Goal: Task Accomplishment & Management: Use online tool/utility

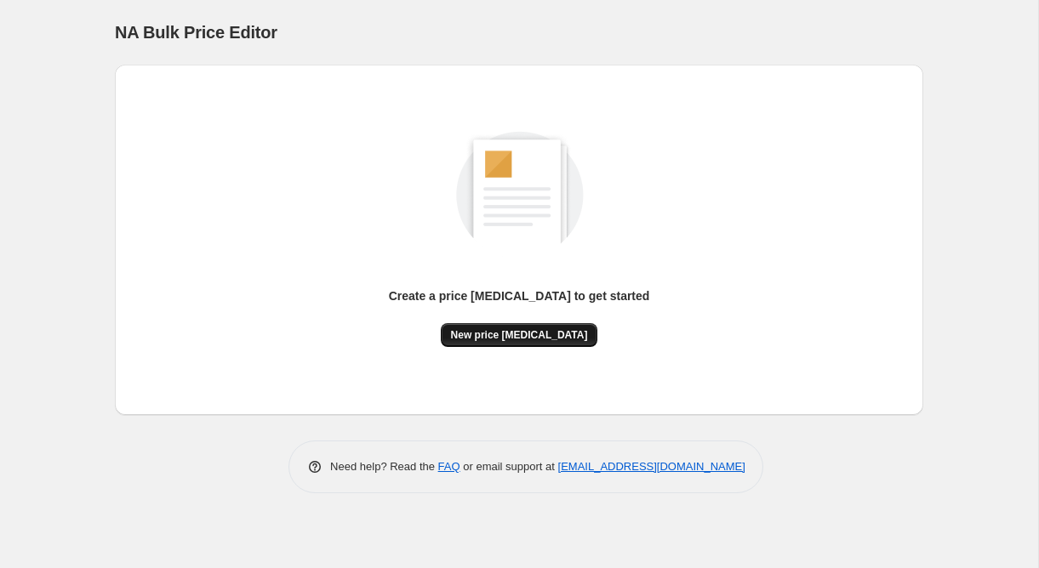
click at [521, 341] on span "New price [MEDICAL_DATA]" at bounding box center [519, 335] width 137 height 14
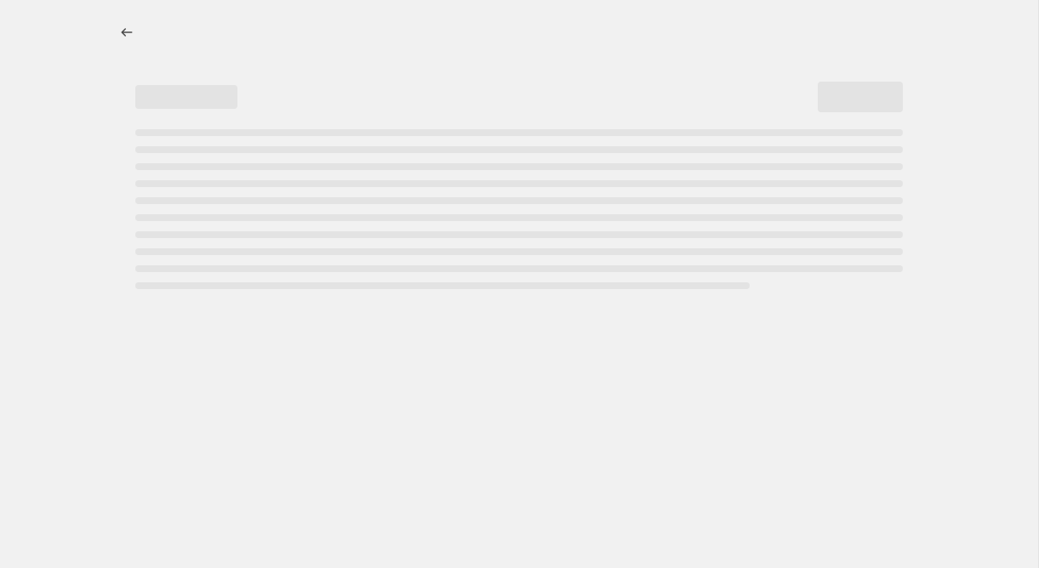
select select "percentage"
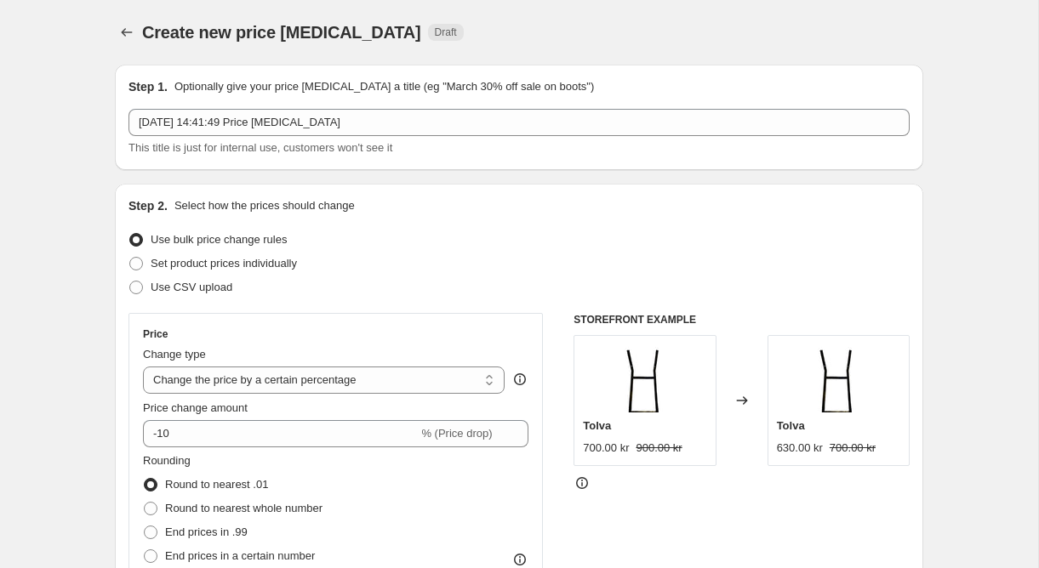
scroll to position [150, 0]
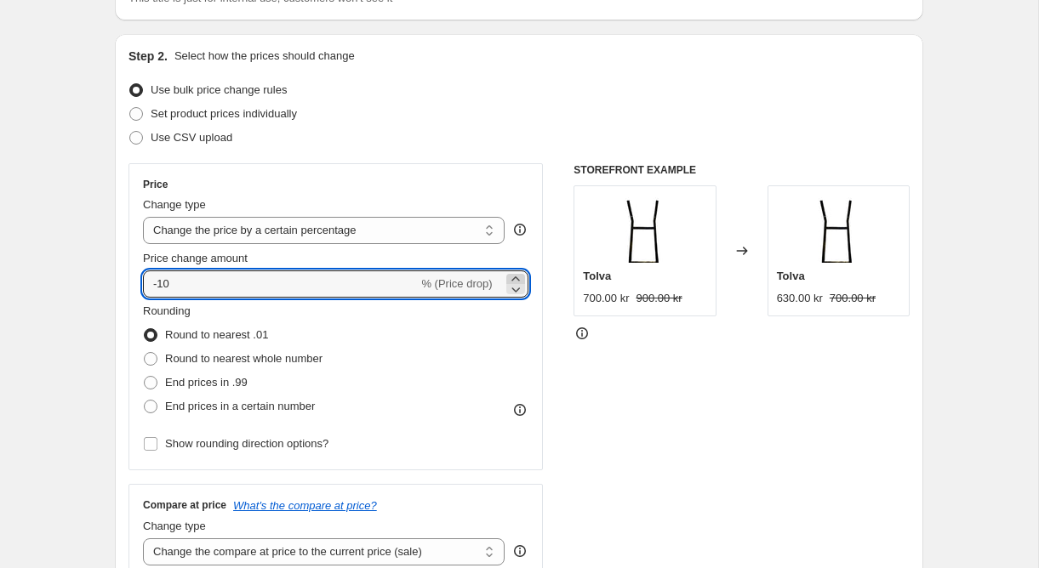
click at [514, 279] on icon at bounding box center [515, 279] width 17 height 17
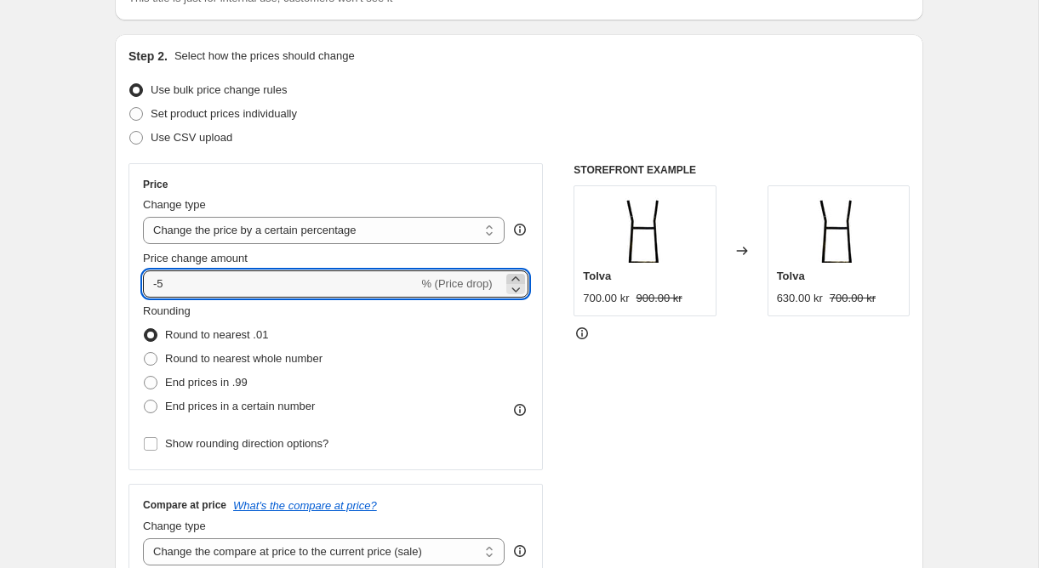
click at [514, 279] on icon at bounding box center [515, 279] width 17 height 17
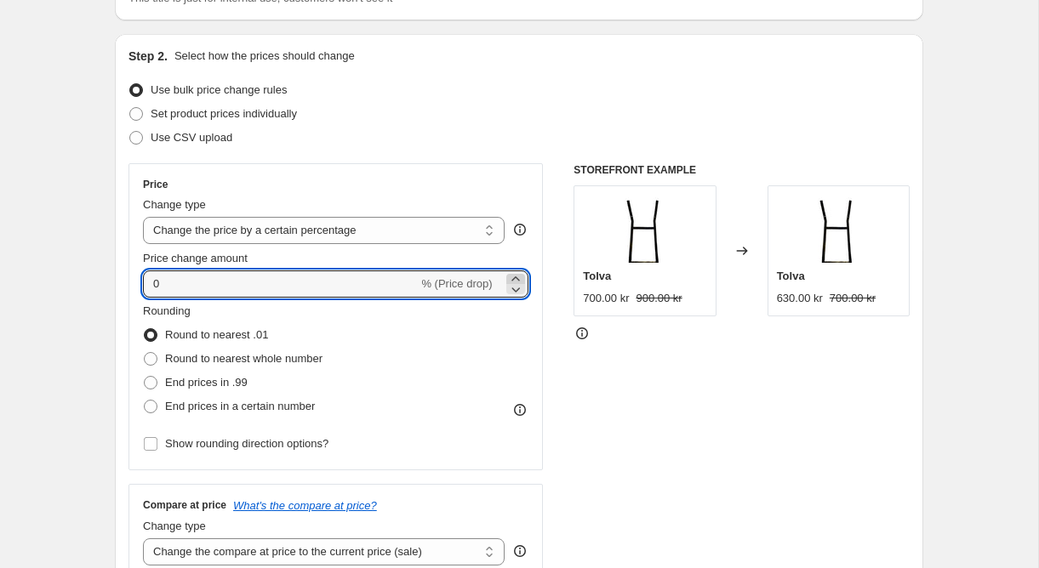
click at [514, 279] on icon at bounding box center [515, 279] width 17 height 17
type input "3"
click at [315, 279] on input "3" at bounding box center [270, 284] width 255 height 27
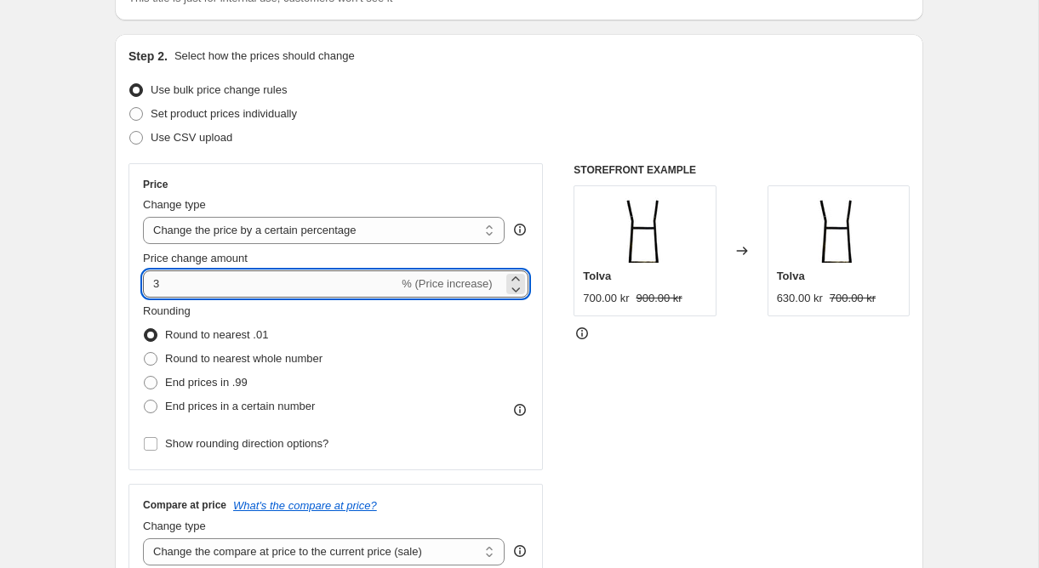
click at [315, 279] on input "3" at bounding box center [270, 284] width 255 height 27
type input "5.22"
click at [550, 268] on div "Price Change type Change the price to a certain amount Change the price by a ce…" at bounding box center [518, 371] width 781 height 417
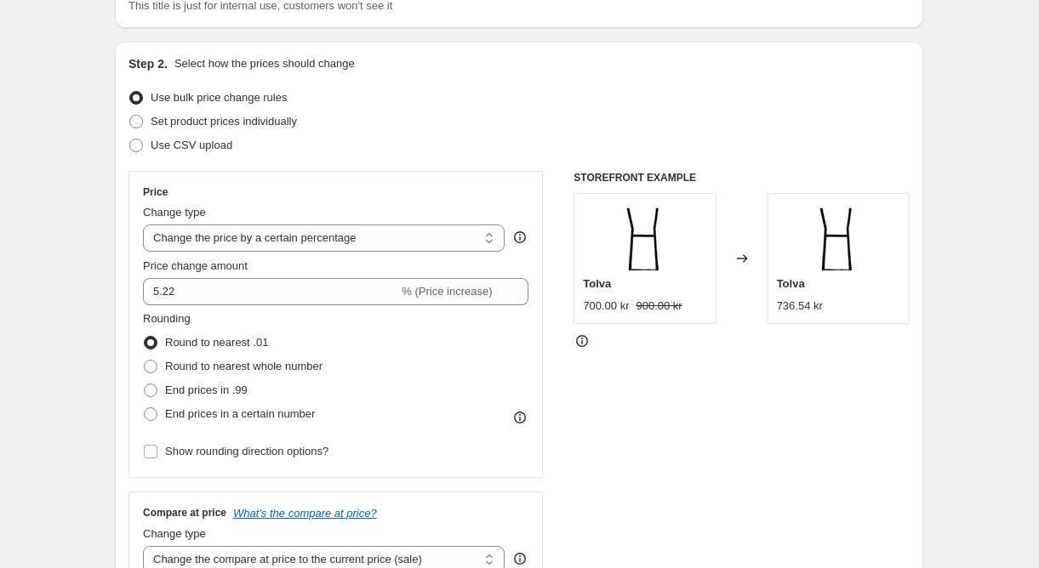
scroll to position [132, 0]
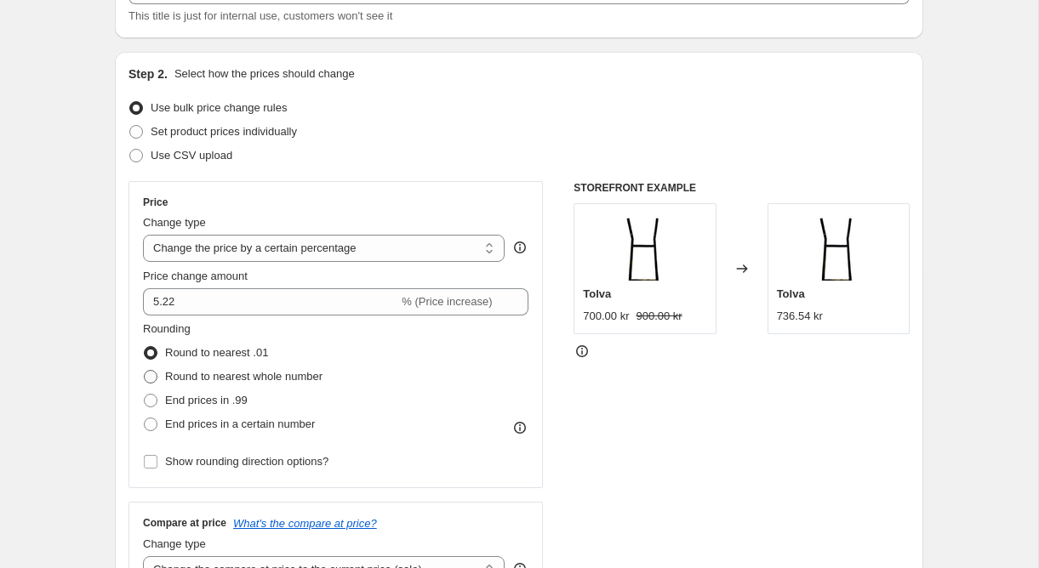
click at [245, 373] on span "Round to nearest whole number" at bounding box center [243, 376] width 157 height 13
click at [145, 371] on input "Round to nearest whole number" at bounding box center [144, 370] width 1 height 1
radio input "true"
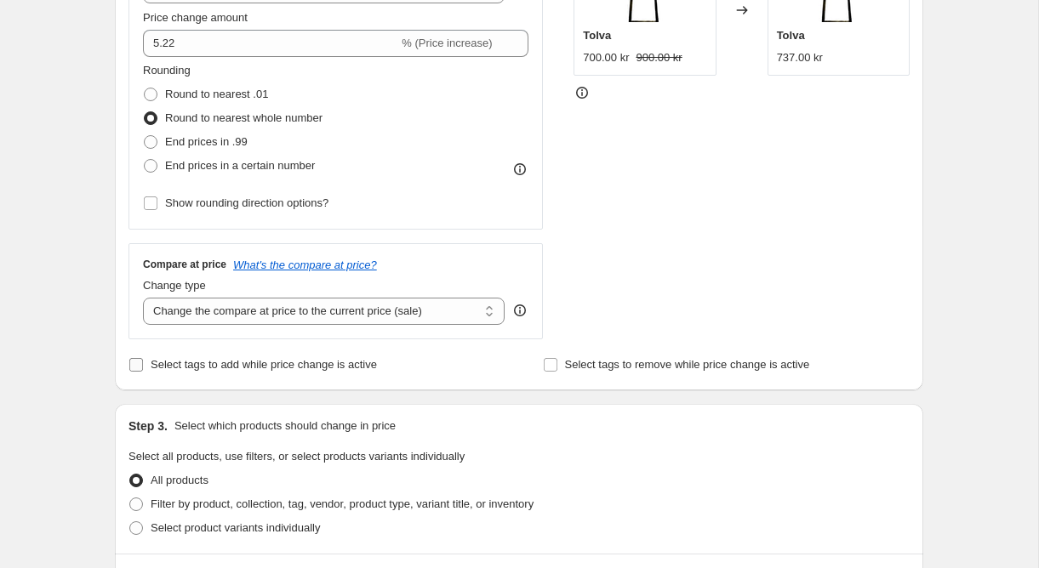
scroll to position [389, 0]
click at [300, 321] on select "Change the compare at price to the current price (sale) Change the compare at p…" at bounding box center [324, 312] width 362 height 27
click at [143, 299] on select "Change the compare at price to the current price (sale) Change the compare at p…" at bounding box center [324, 312] width 362 height 27
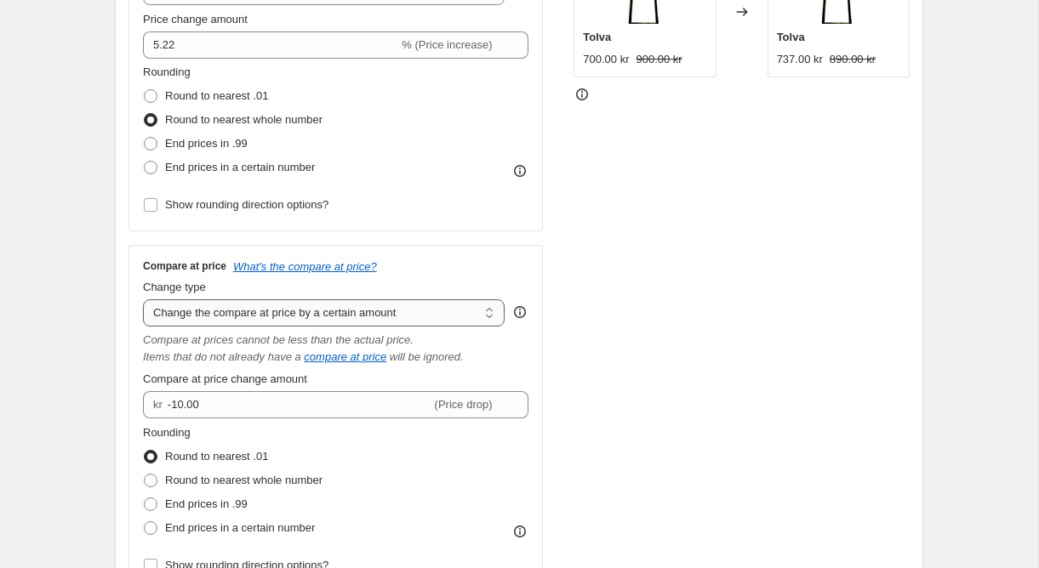
click at [311, 309] on select "Change the compare at price to the current price (sale) Change the compare at p…" at bounding box center [324, 312] width 362 height 27
click at [143, 299] on select "Change the compare at price to the current price (sale) Change the compare at p…" at bounding box center [324, 312] width 362 height 27
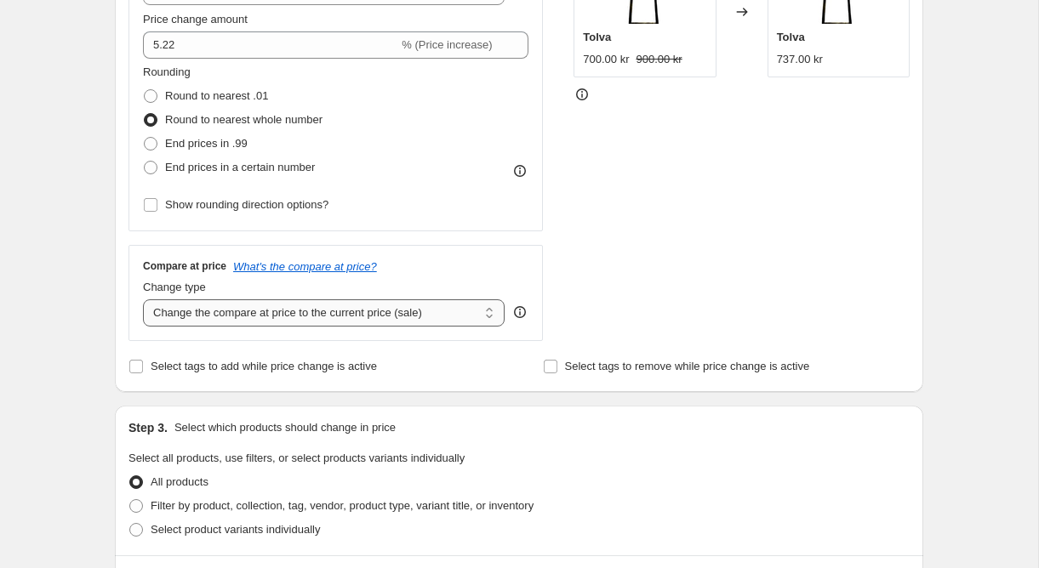
click at [309, 318] on select "Change the compare at price to the current price (sale) Change the compare at p…" at bounding box center [324, 312] width 362 height 27
click at [143, 299] on select "Change the compare at price to the current price (sale) Change the compare at p…" at bounding box center [324, 312] width 362 height 27
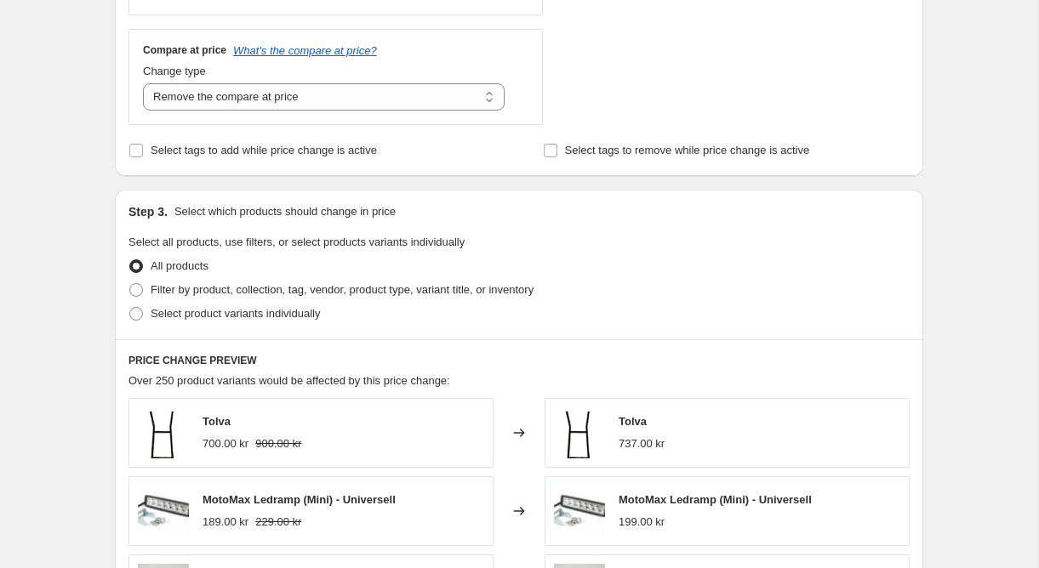
scroll to position [599, 0]
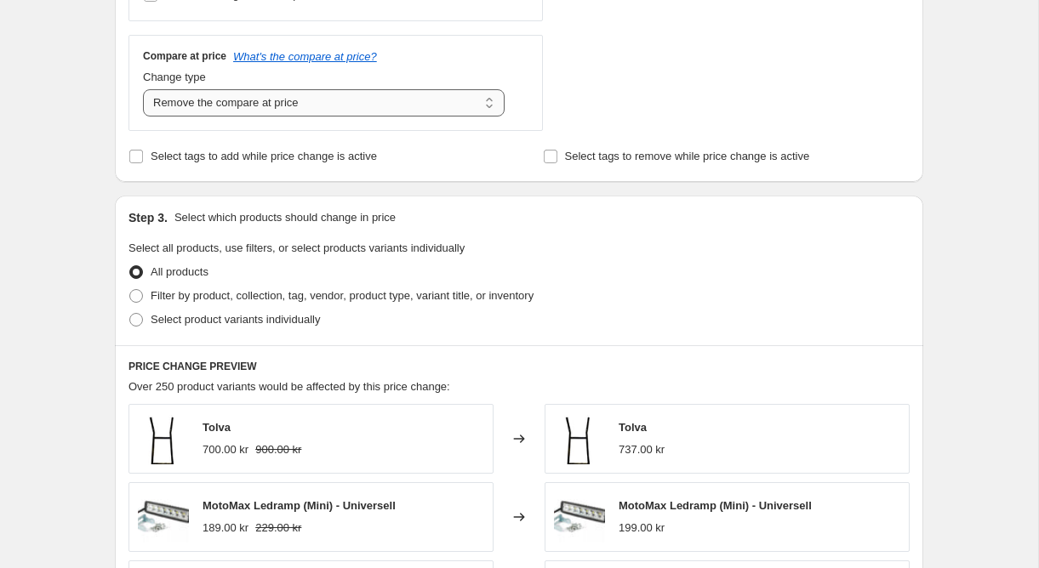
click at [320, 105] on select "Change the compare at price to the current price (sale) Change the compare at p…" at bounding box center [324, 102] width 362 height 27
click at [143, 89] on select "Change the compare at price to the current price (sale) Change the compare at p…" at bounding box center [324, 102] width 362 height 27
click at [574, 287] on div "Filter by product, collection, tag, vendor, product type, variant title, or inv…" at bounding box center [518, 296] width 781 height 24
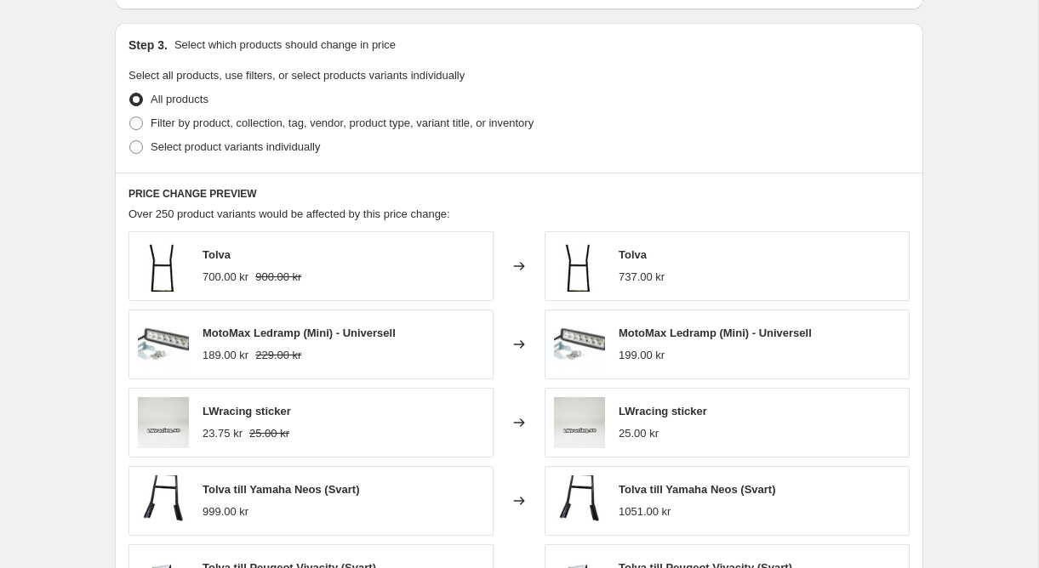
scroll to position [796, 0]
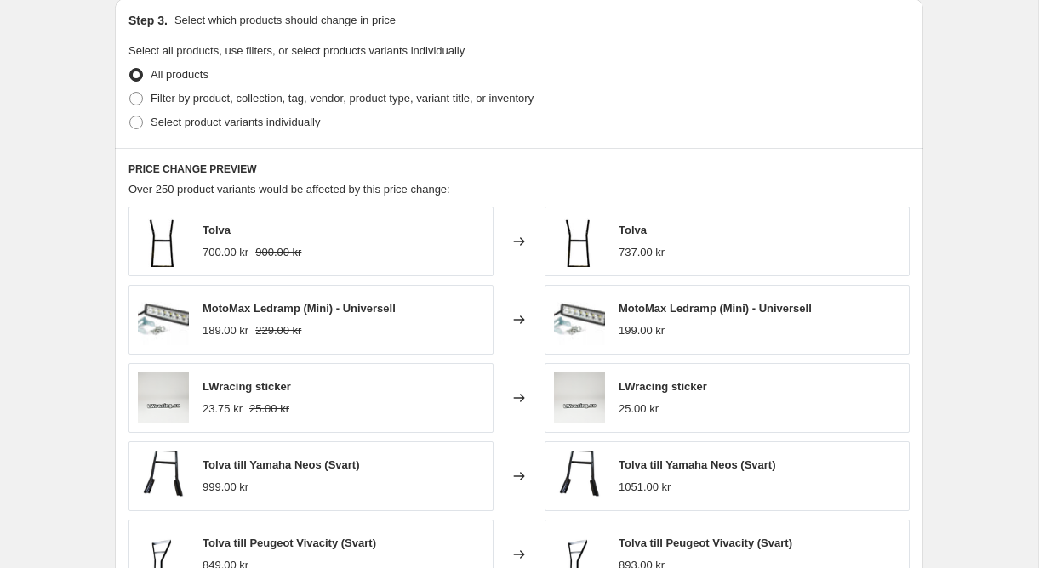
click at [537, 297] on div "Changed to" at bounding box center [518, 320] width 51 height 70
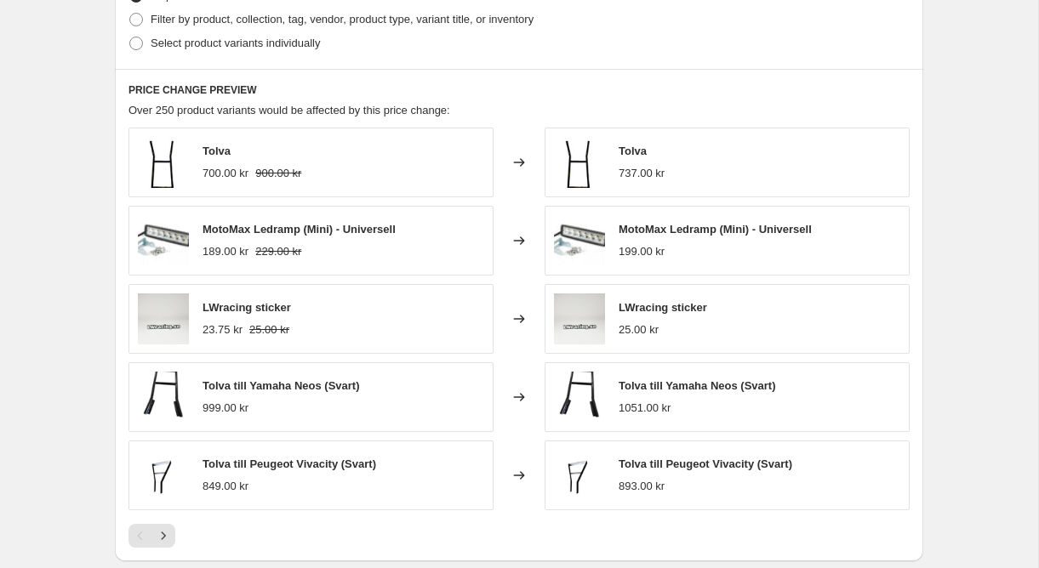
scroll to position [888, 0]
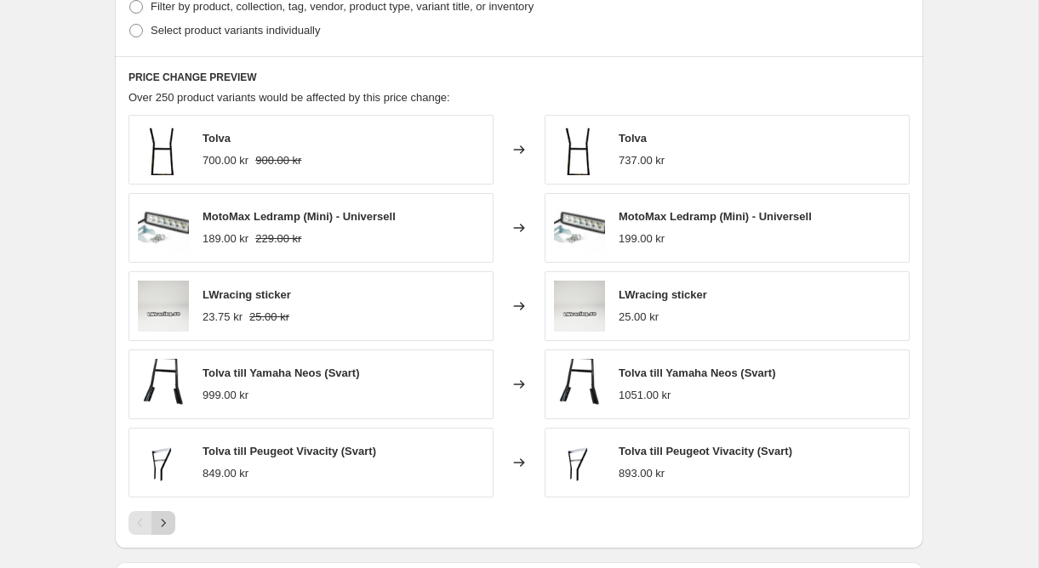
click at [168, 527] on icon "Next" at bounding box center [163, 523] width 17 height 17
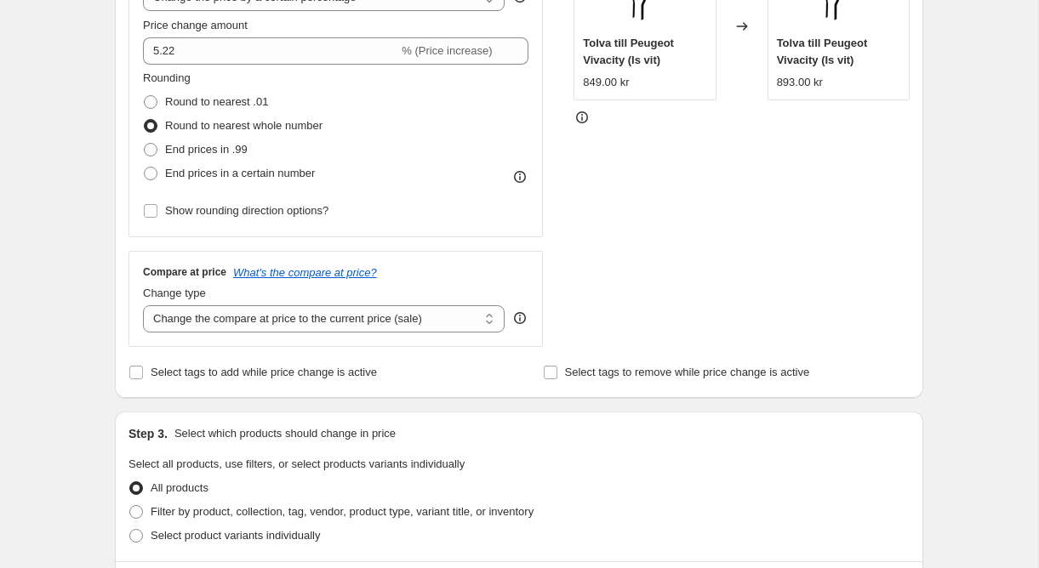
scroll to position [351, 0]
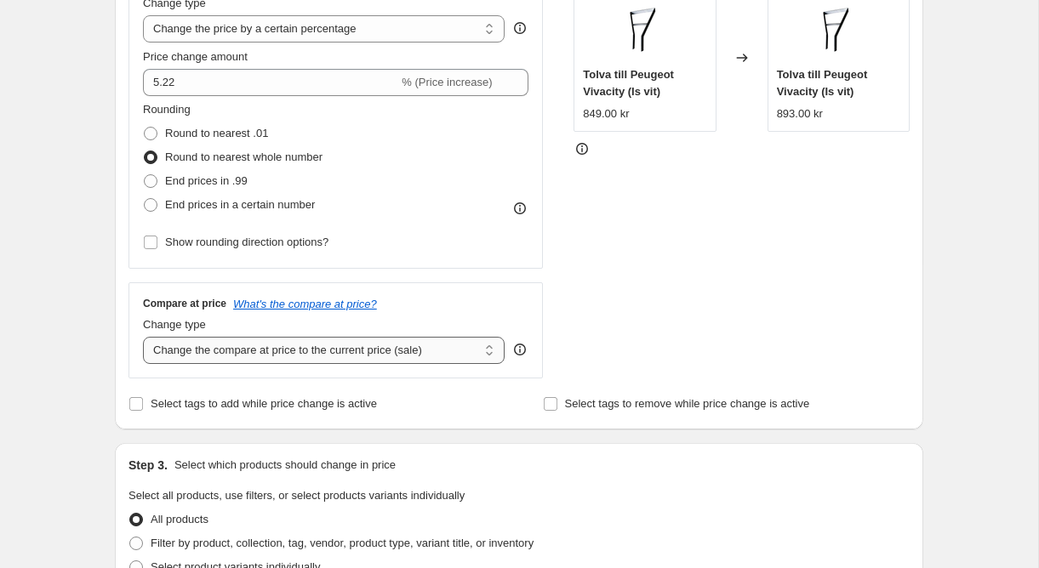
click at [242, 352] on select "Change the compare at price to the current price (sale) Change the compare at p…" at bounding box center [324, 350] width 362 height 27
select select "to"
click at [143, 337] on select "Change the compare at price to the current price (sale) Change the compare at p…" at bounding box center [324, 350] width 362 height 27
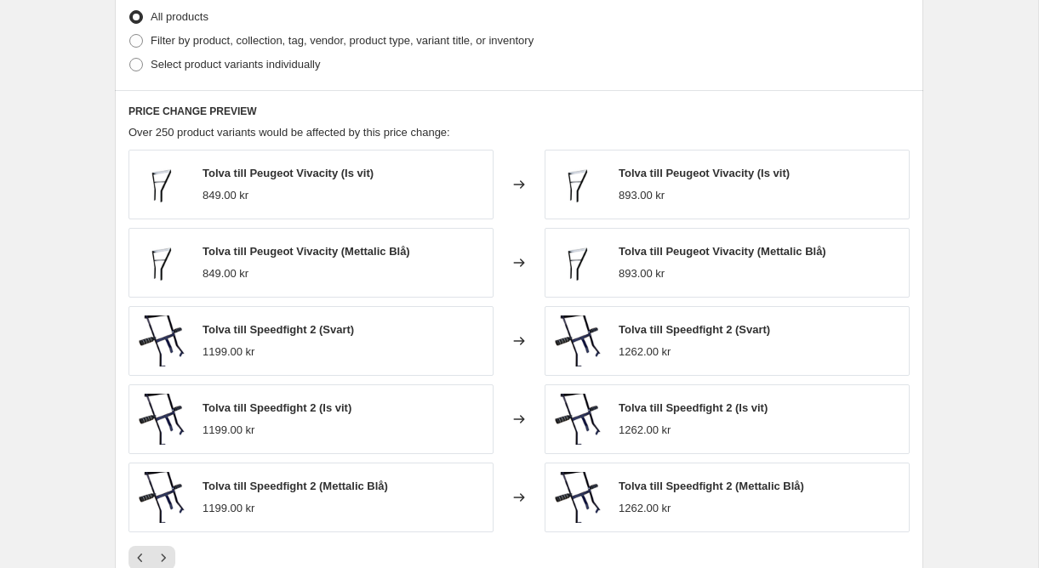
scroll to position [944, 0]
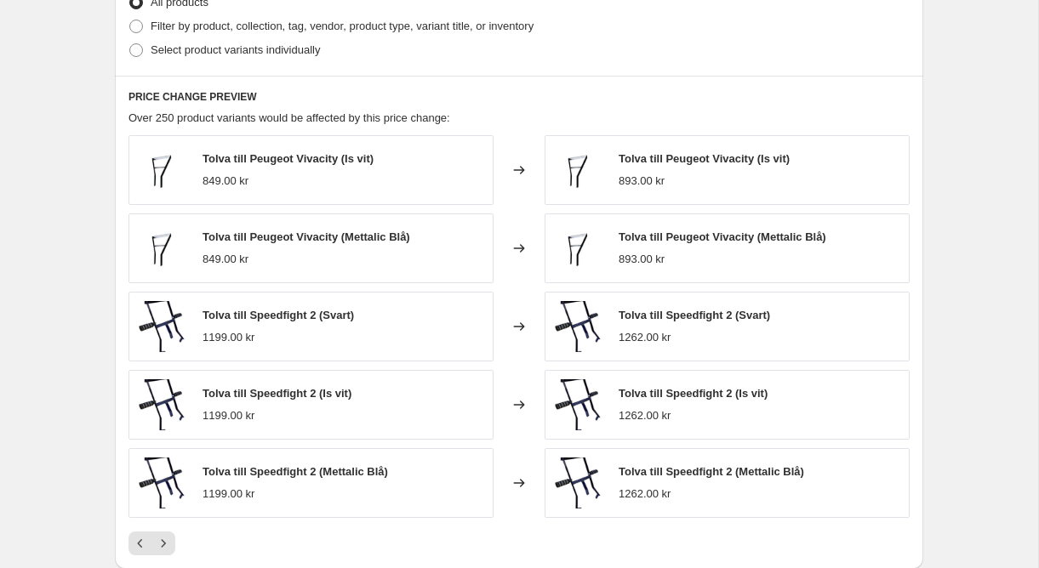
click at [531, 240] on div "Changed to" at bounding box center [518, 249] width 51 height 70
click at [167, 548] on icon "Next" at bounding box center [163, 543] width 17 height 17
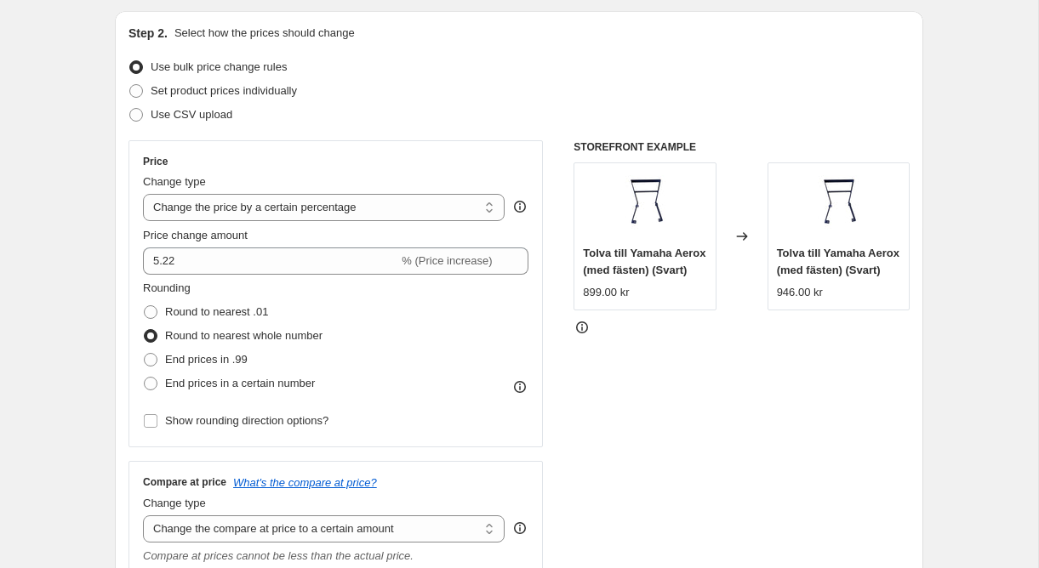
scroll to position [174, 0]
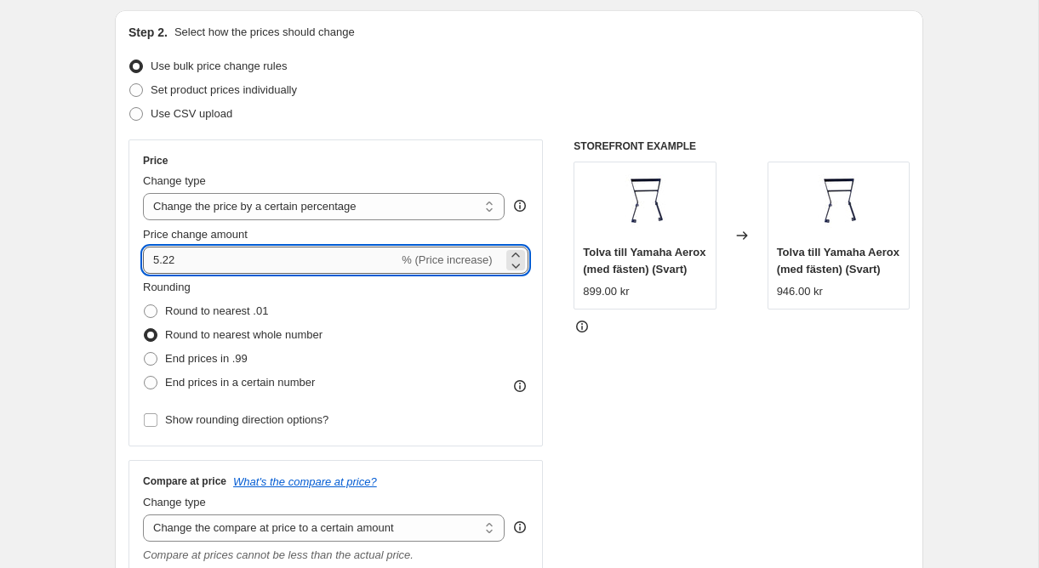
click at [265, 252] on input "5.22" at bounding box center [270, 260] width 255 height 27
type input "5"
click at [518, 230] on div "Price change amount" at bounding box center [335, 234] width 385 height 17
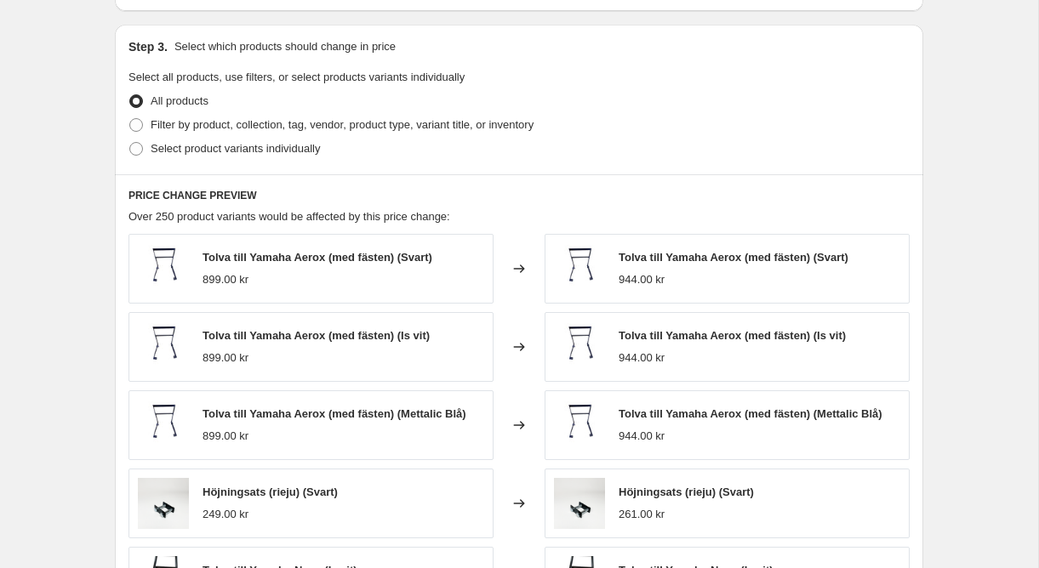
scroll to position [1018, 0]
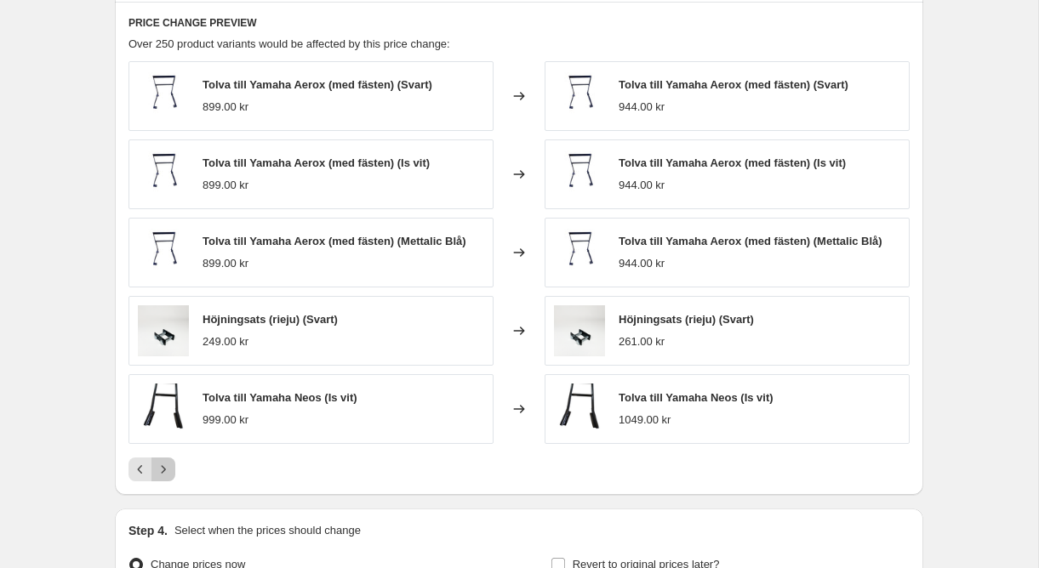
click at [162, 468] on icon "Next" at bounding box center [163, 469] width 17 height 17
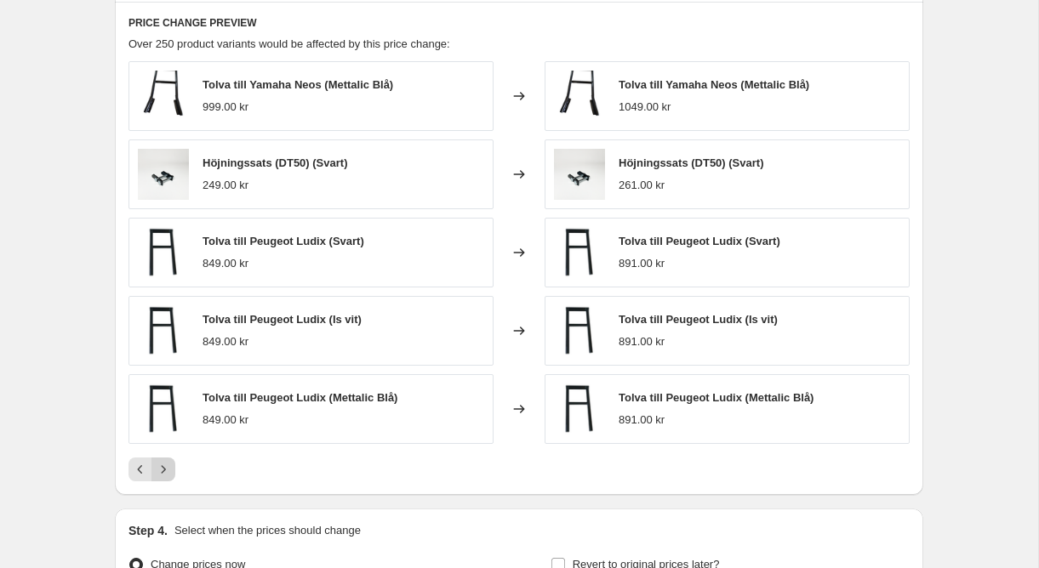
click at [162, 468] on icon "Next" at bounding box center [163, 469] width 17 height 17
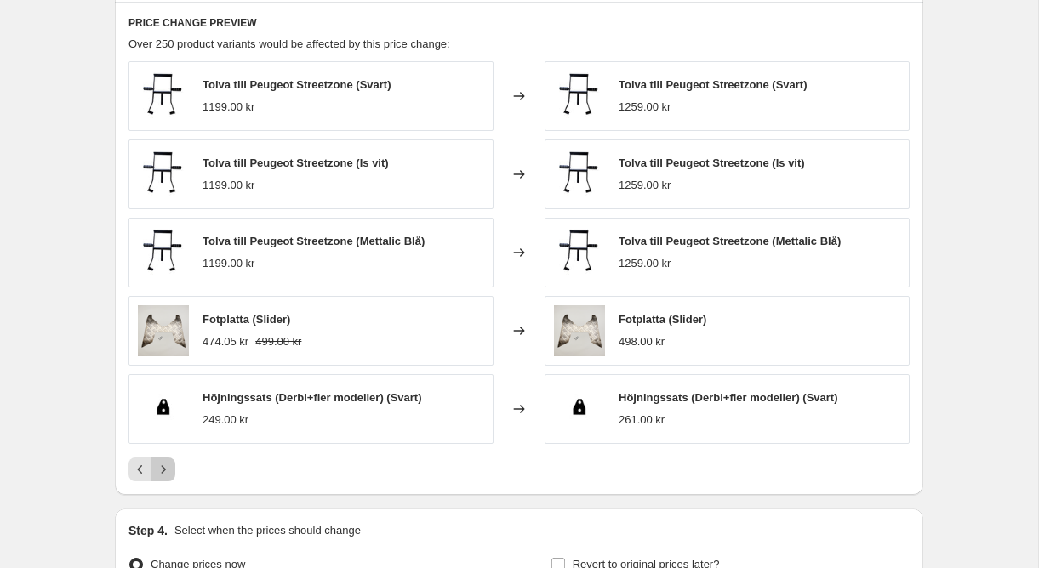
click at [162, 468] on icon "Next" at bounding box center [163, 469] width 17 height 17
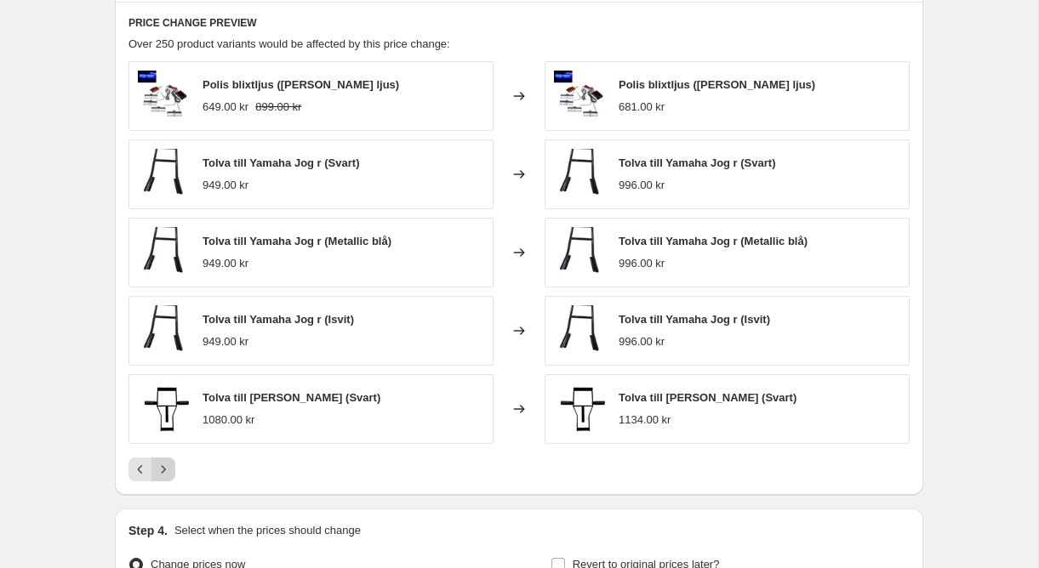
click at [162, 468] on icon "Next" at bounding box center [163, 469] width 17 height 17
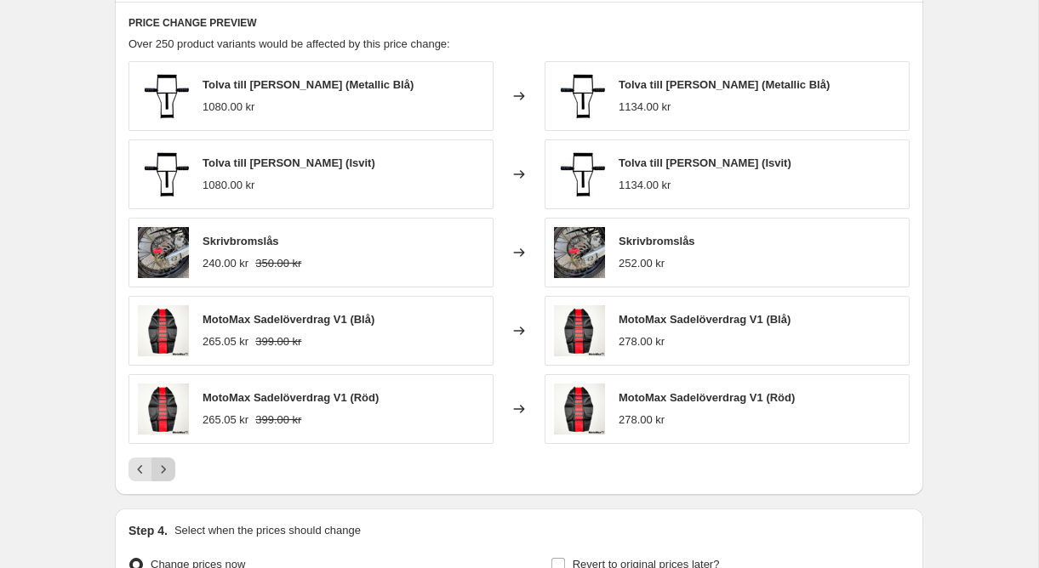
click at [162, 468] on icon "Next" at bounding box center [163, 469] width 17 height 17
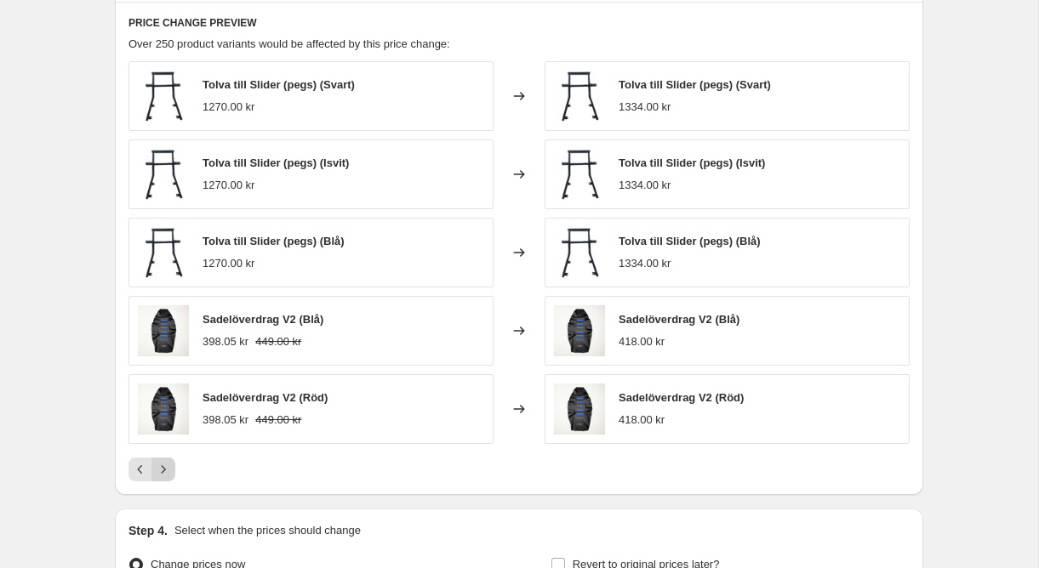
click at [162, 468] on icon "Next" at bounding box center [163, 469] width 17 height 17
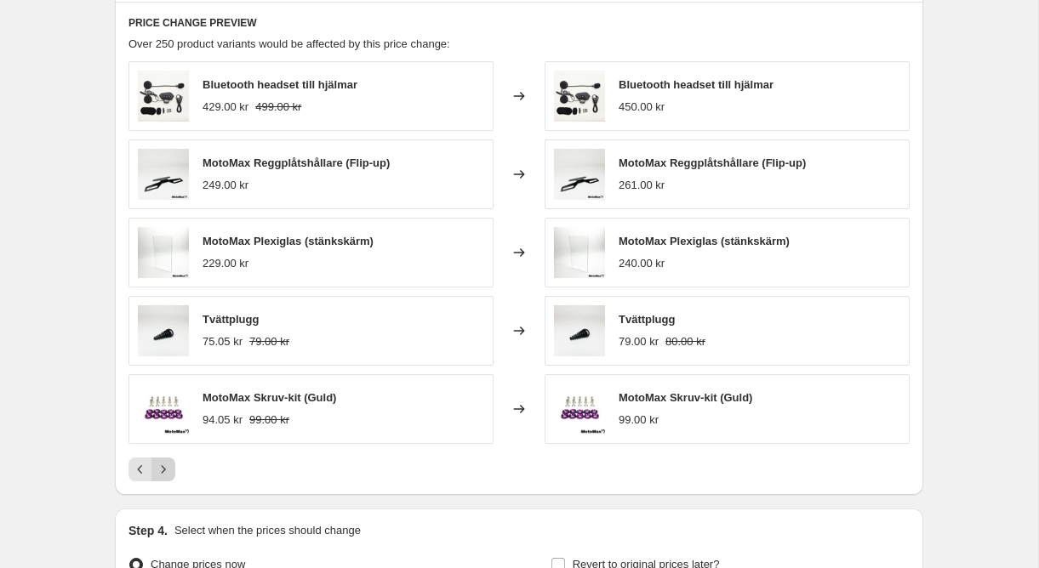
click at [162, 468] on icon "Next" at bounding box center [163, 469] width 17 height 17
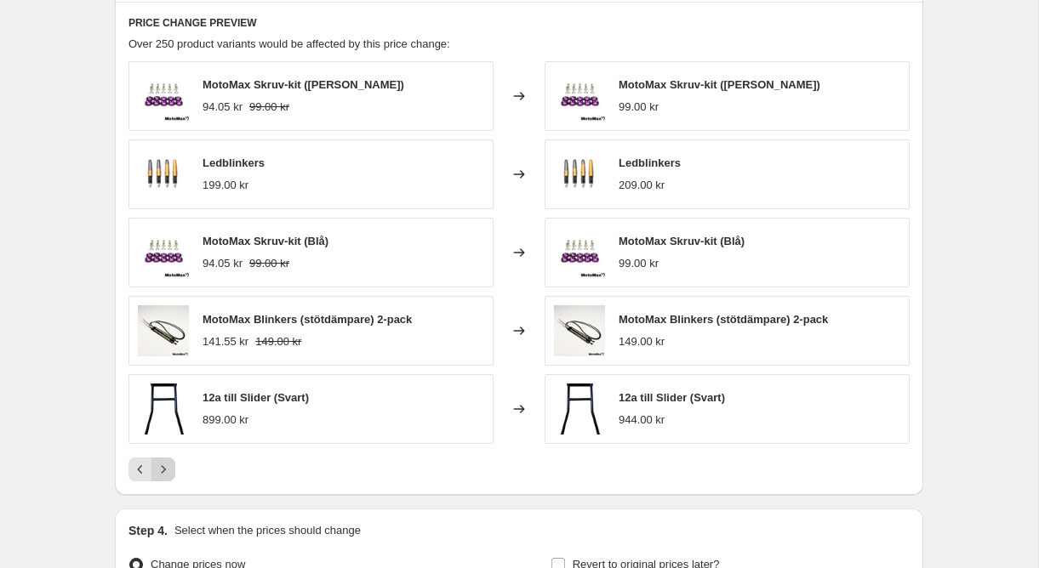
click at [168, 468] on icon "Next" at bounding box center [163, 469] width 17 height 17
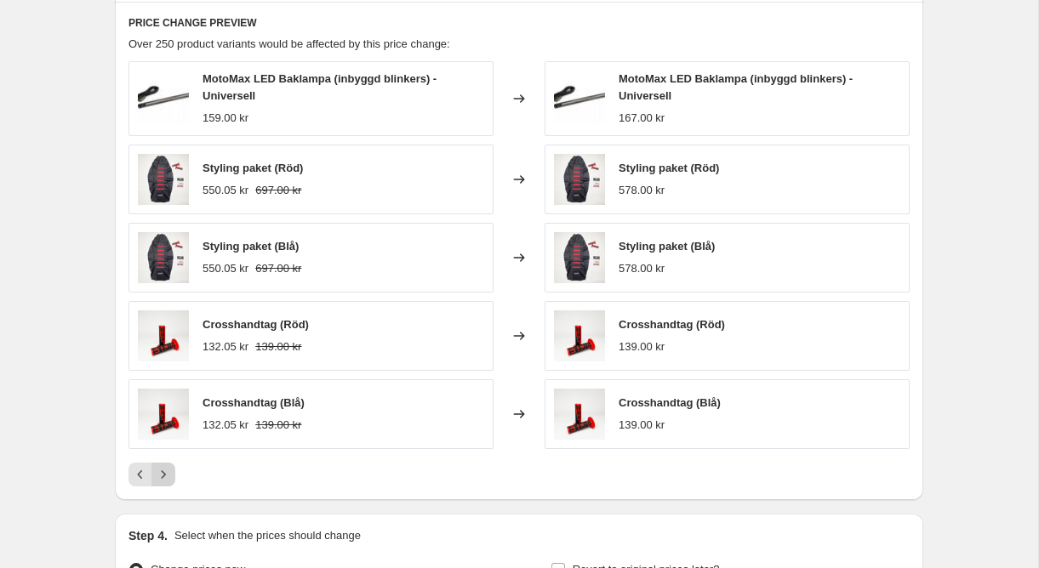
click at [168, 468] on icon "Next" at bounding box center [163, 474] width 17 height 17
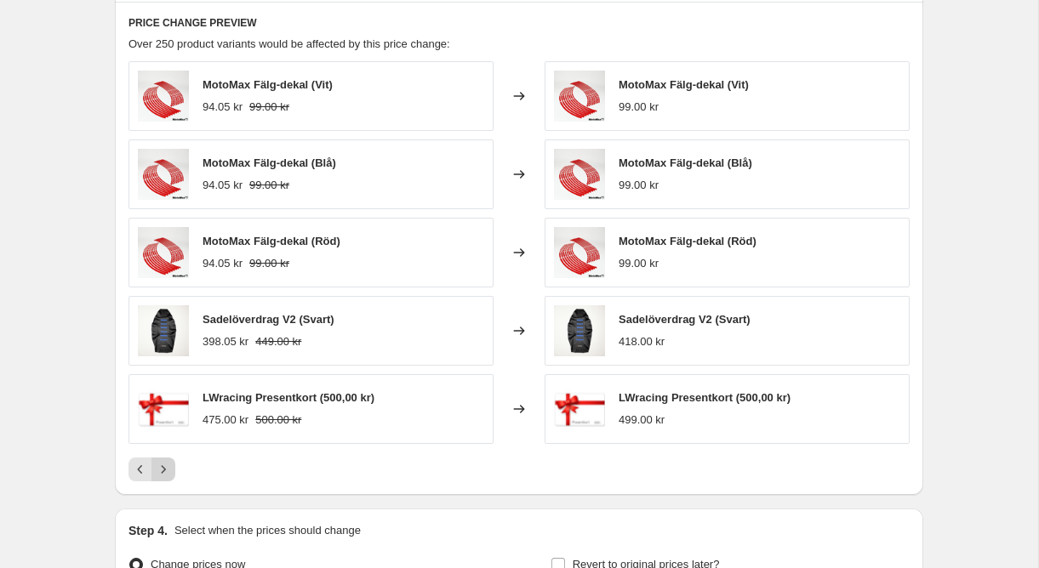
click at [168, 468] on icon "Next" at bounding box center [163, 469] width 17 height 17
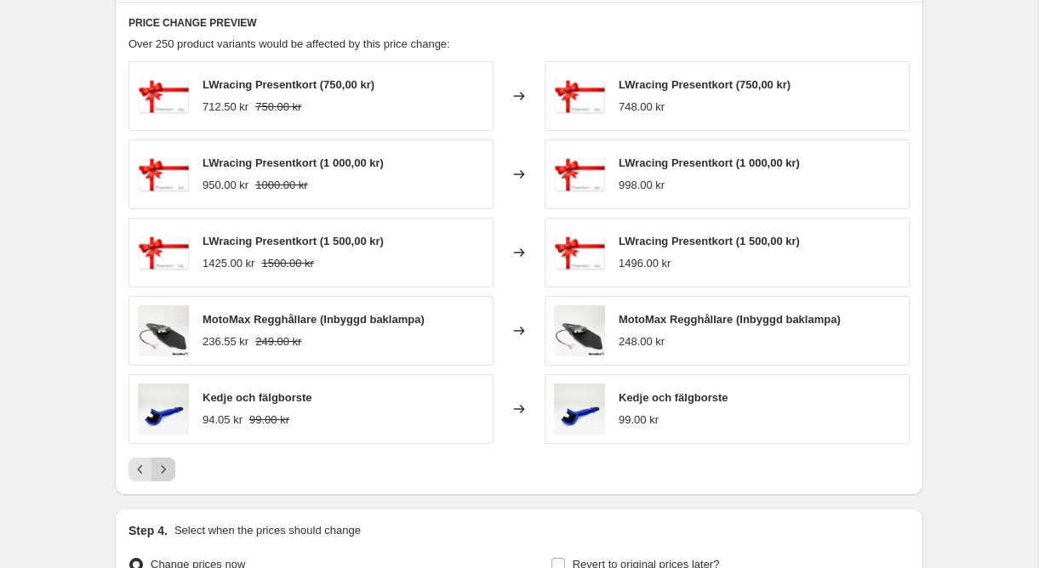
click at [168, 468] on icon "Next" at bounding box center [163, 469] width 17 height 17
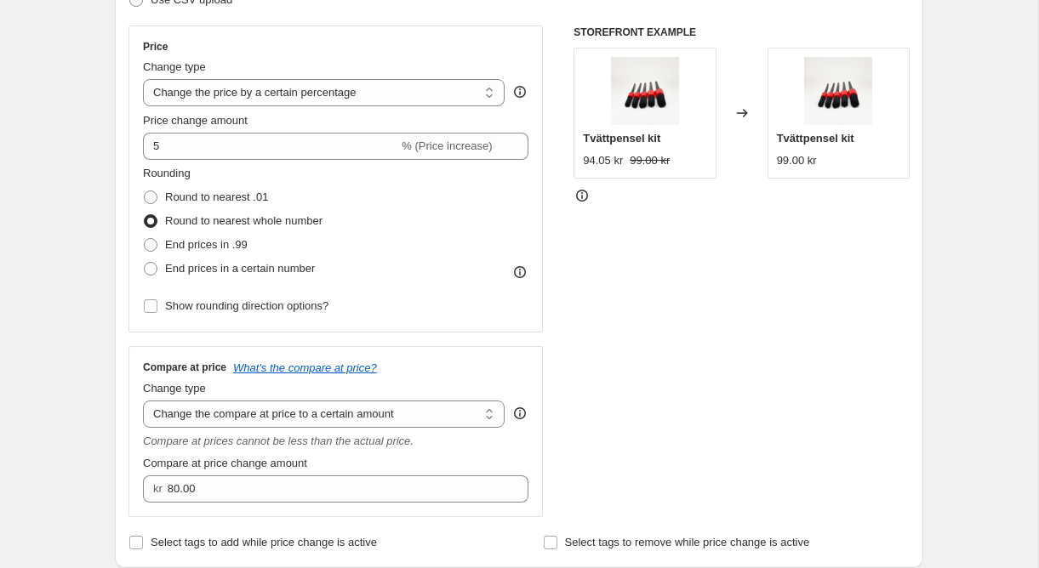
scroll to position [287, 0]
click at [220, 275] on span "End prices in a certain number" at bounding box center [240, 269] width 150 height 13
click at [145, 264] on input "End prices in a certain number" at bounding box center [144, 263] width 1 height 1
radio input "true"
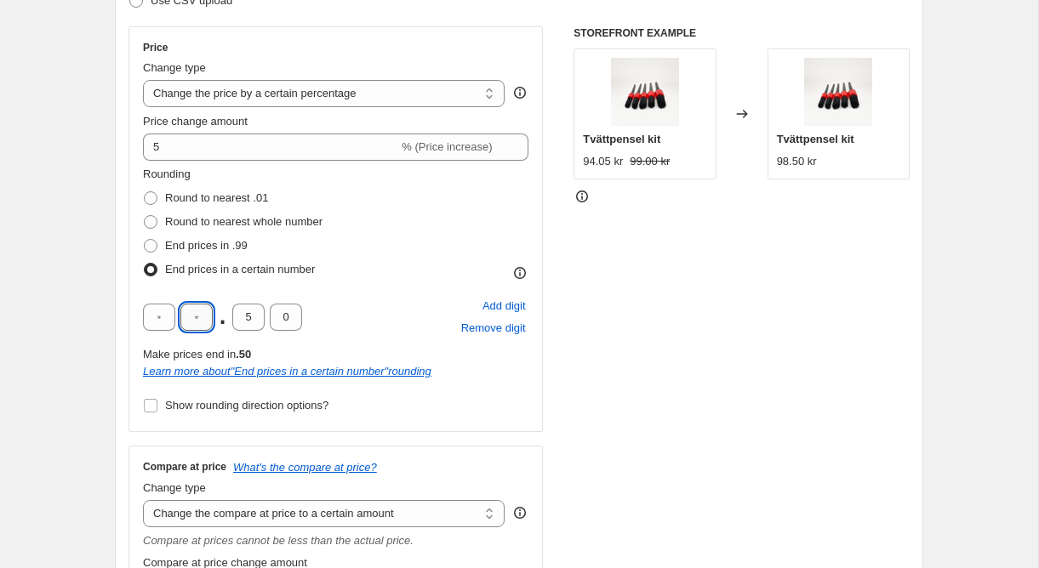
click at [199, 316] on input "text" at bounding box center [196, 317] width 32 height 27
click at [226, 226] on span "Round to nearest whole number" at bounding box center [243, 221] width 157 height 13
click at [145, 216] on input "Round to nearest whole number" at bounding box center [144, 215] width 1 height 1
radio input "true"
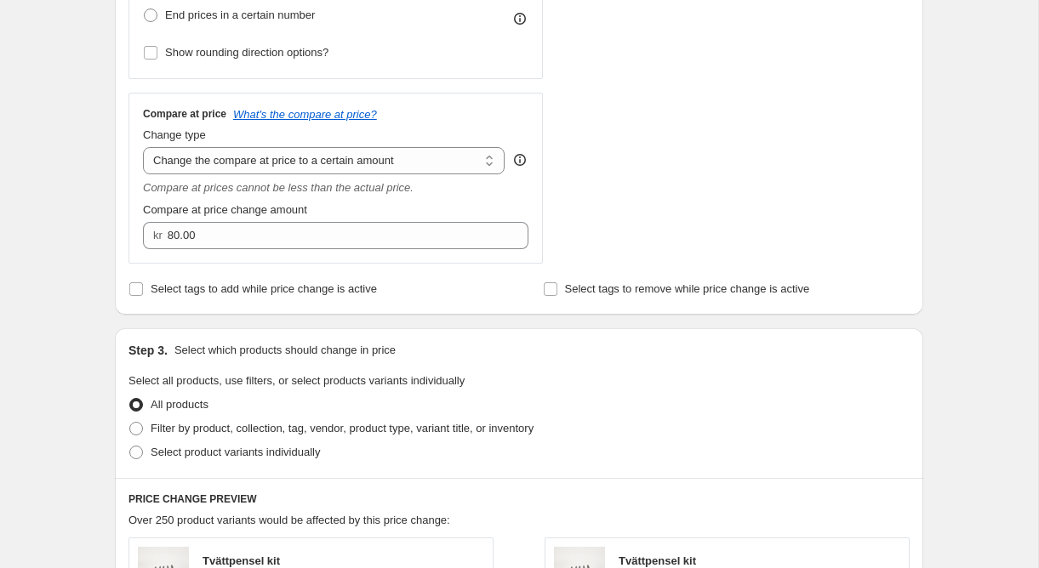
scroll to position [539, 0]
click at [266, 168] on select "Change the compare at price to the current price (sale) Change the compare at p…" at bounding box center [324, 162] width 362 height 27
select select "remove"
click at [143, 149] on select "Change the compare at price to the current price (sale) Change the compare at p…" at bounding box center [324, 162] width 362 height 27
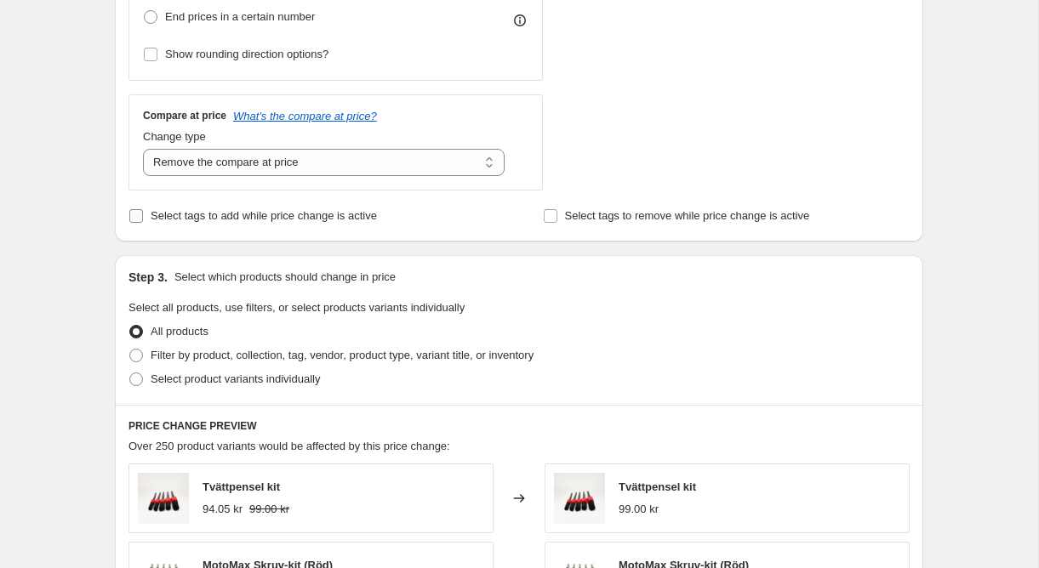
click at [284, 220] on span "Select tags to add while price change is active" at bounding box center [264, 215] width 226 height 13
click at [143, 220] on input "Select tags to add while price change is active" at bounding box center [136, 216] width 14 height 14
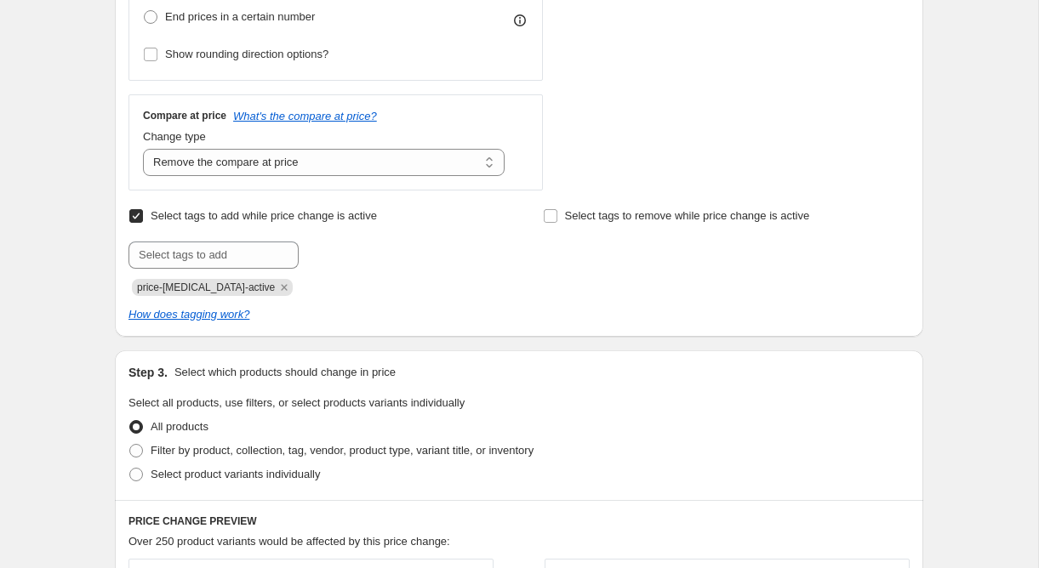
click at [284, 220] on span "Select tags to add while price change is active" at bounding box center [264, 215] width 226 height 13
click at [143, 220] on input "Select tags to add while price change is active" at bounding box center [136, 216] width 14 height 14
checkbox input "false"
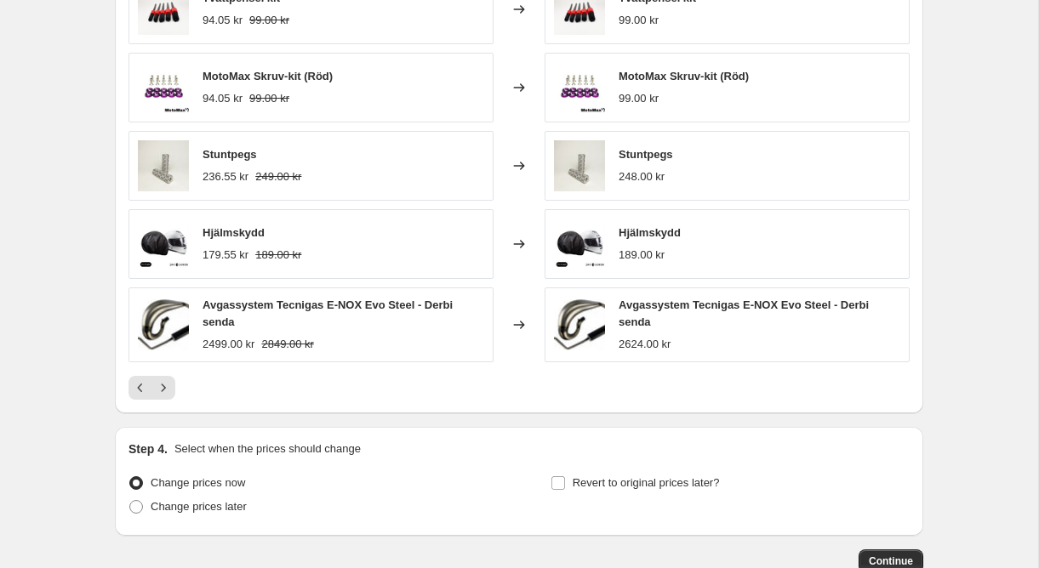
scroll to position [1044, 0]
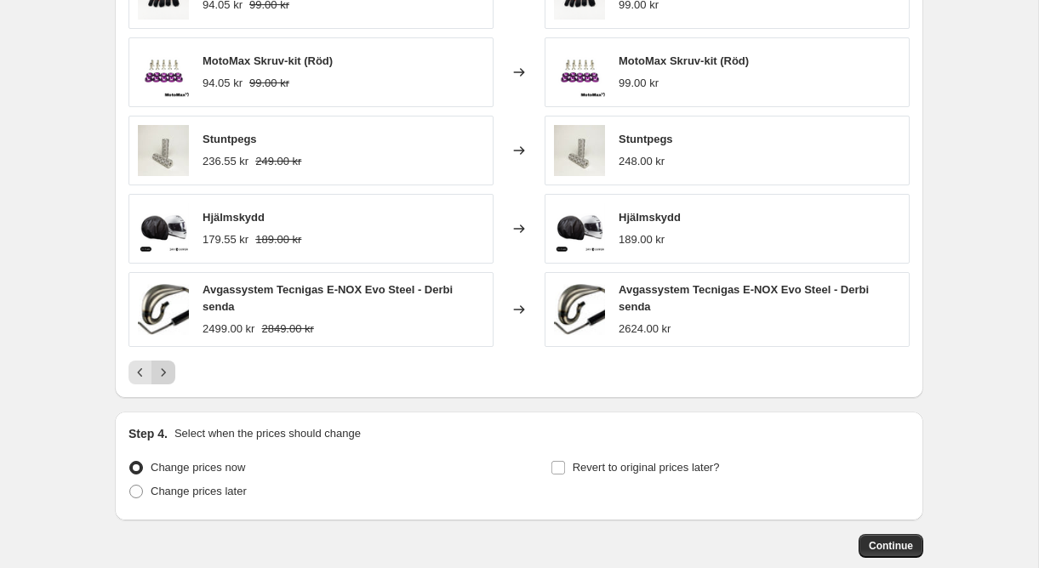
click at [171, 373] on icon "Next" at bounding box center [163, 372] width 17 height 17
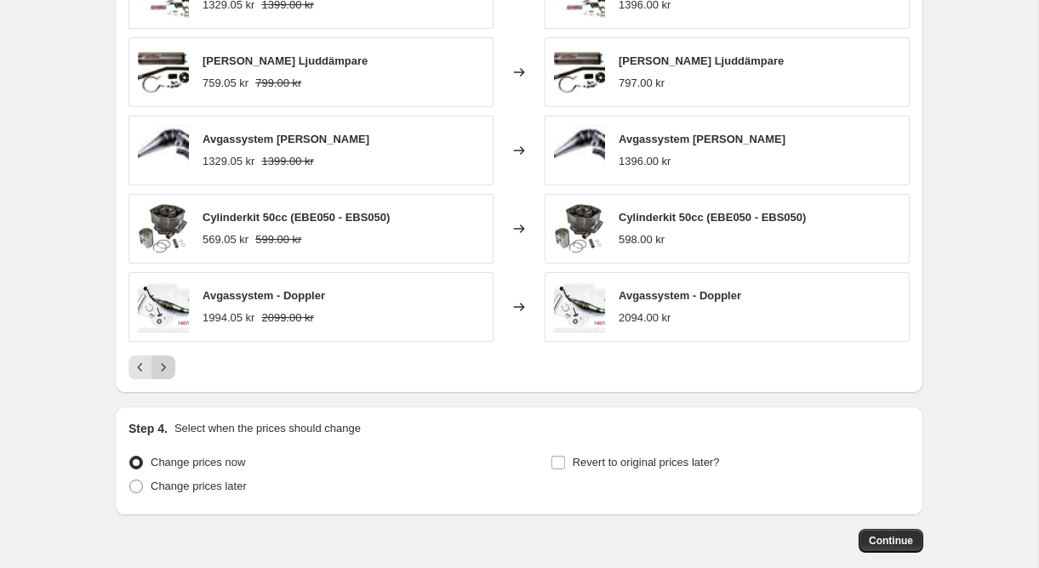
click at [171, 373] on icon "Next" at bounding box center [163, 367] width 17 height 17
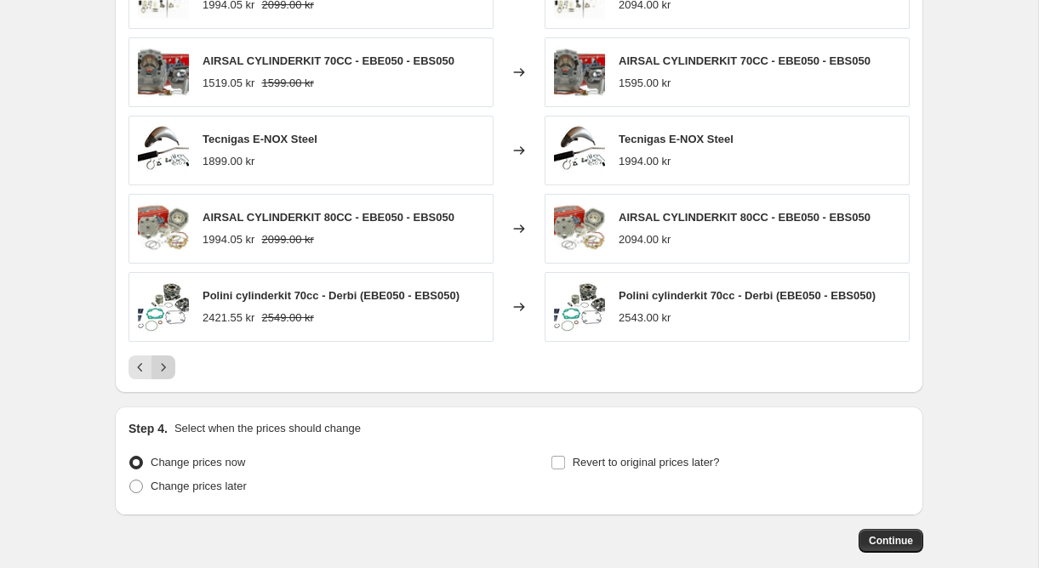
click at [171, 373] on icon "Next" at bounding box center [163, 367] width 17 height 17
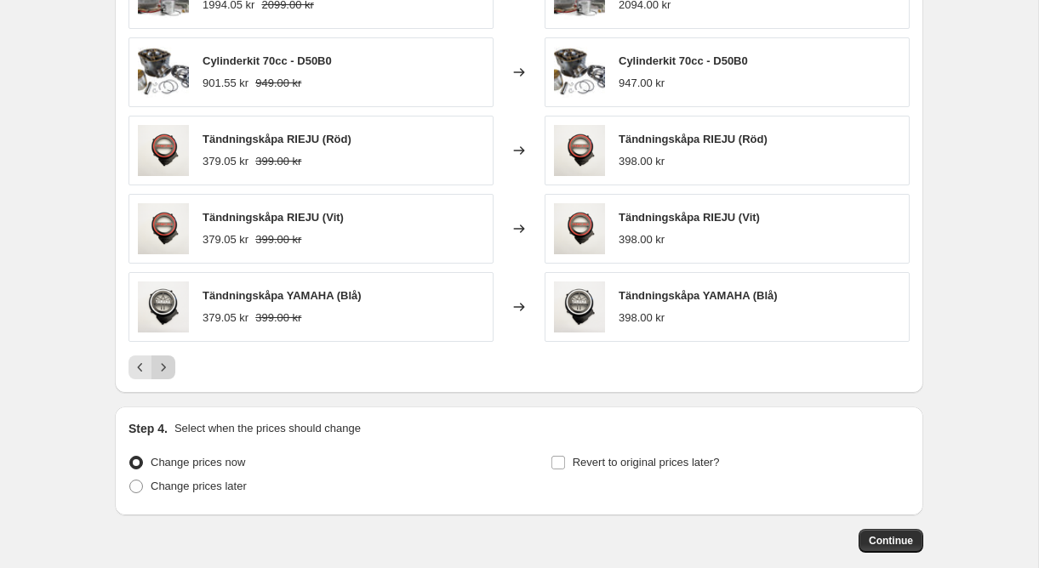
click at [171, 373] on icon "Next" at bounding box center [163, 367] width 17 height 17
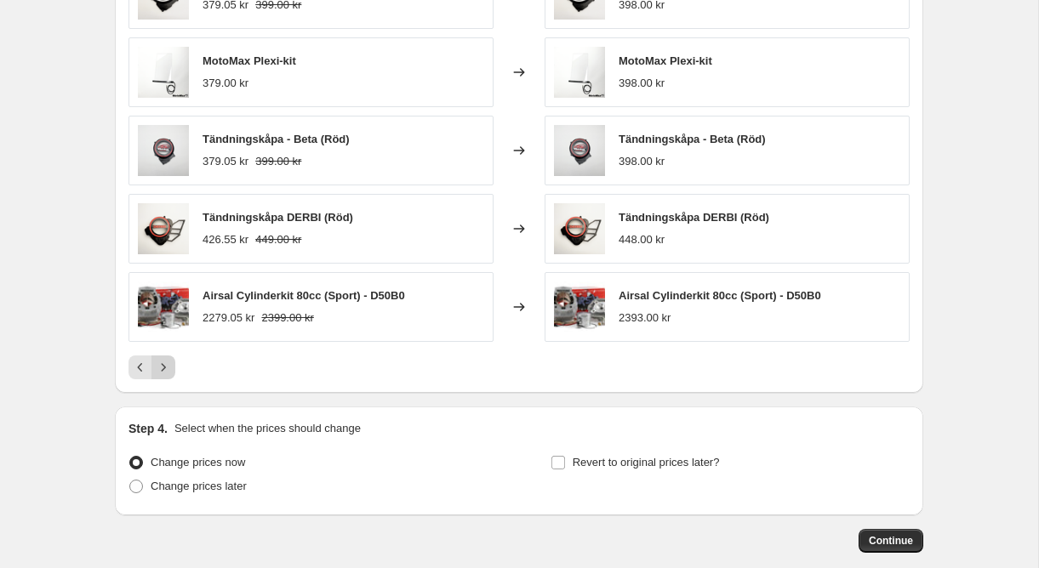
click at [171, 373] on icon "Next" at bounding box center [163, 367] width 17 height 17
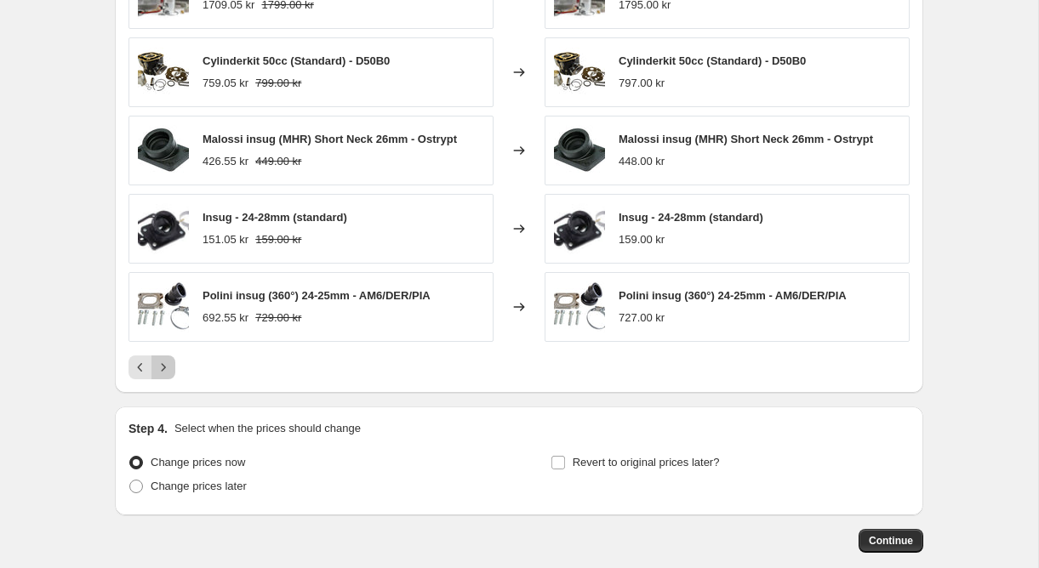
click at [171, 373] on icon "Next" at bounding box center [163, 367] width 17 height 17
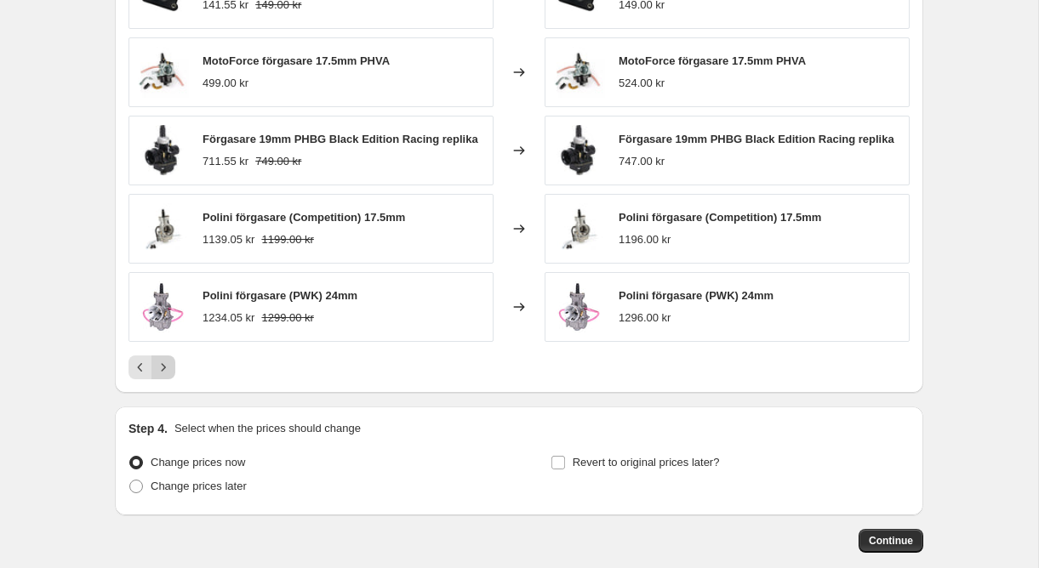
click at [171, 373] on icon "Next" at bounding box center [163, 367] width 17 height 17
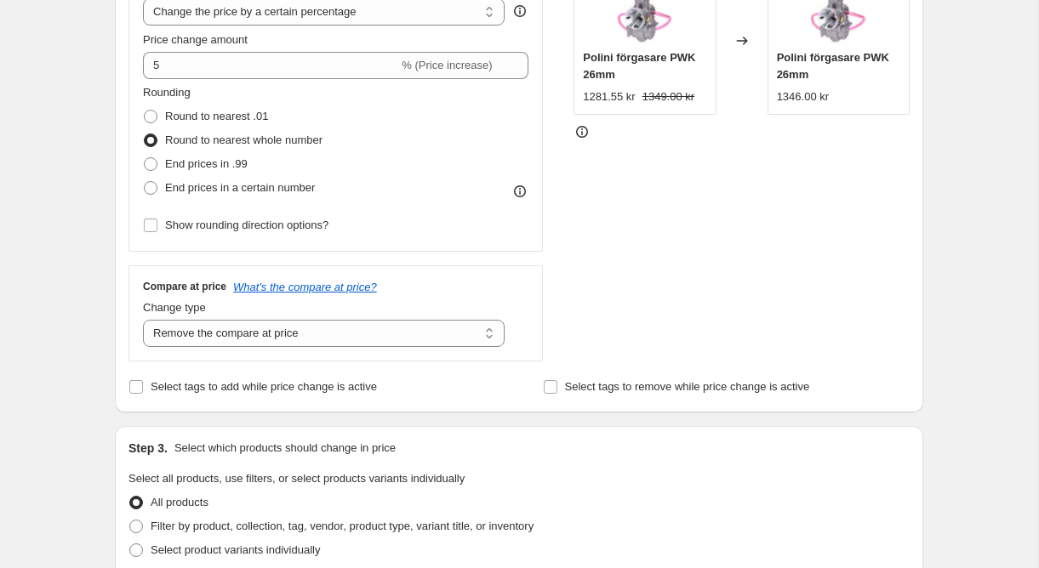
scroll to position [364, 0]
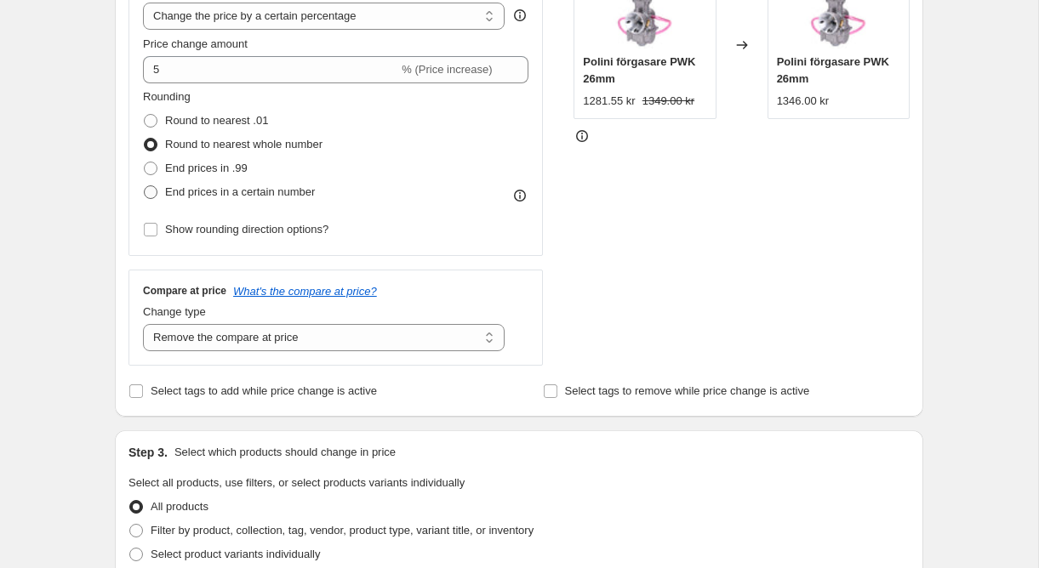
click at [275, 196] on span "End prices in a certain number" at bounding box center [240, 191] width 150 height 13
click at [145, 186] on input "End prices in a certain number" at bounding box center [144, 185] width 1 height 1
radio input "true"
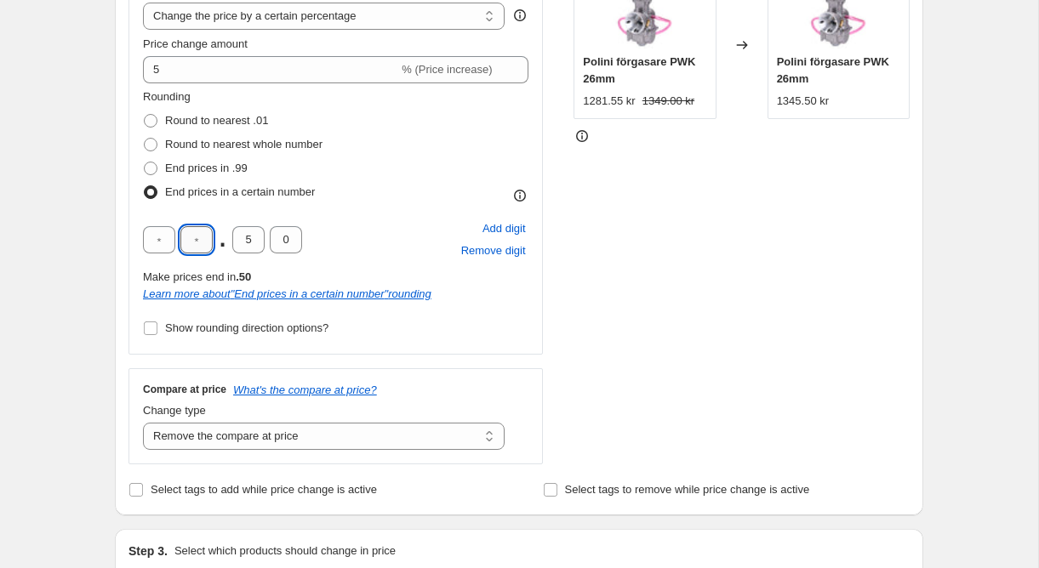
click at [206, 249] on input "text" at bounding box center [196, 239] width 32 height 27
type input "9"
type input "0"
click at [362, 250] on div "9 . 0 0 Add digit Remove digit" at bounding box center [335, 240] width 385 height 44
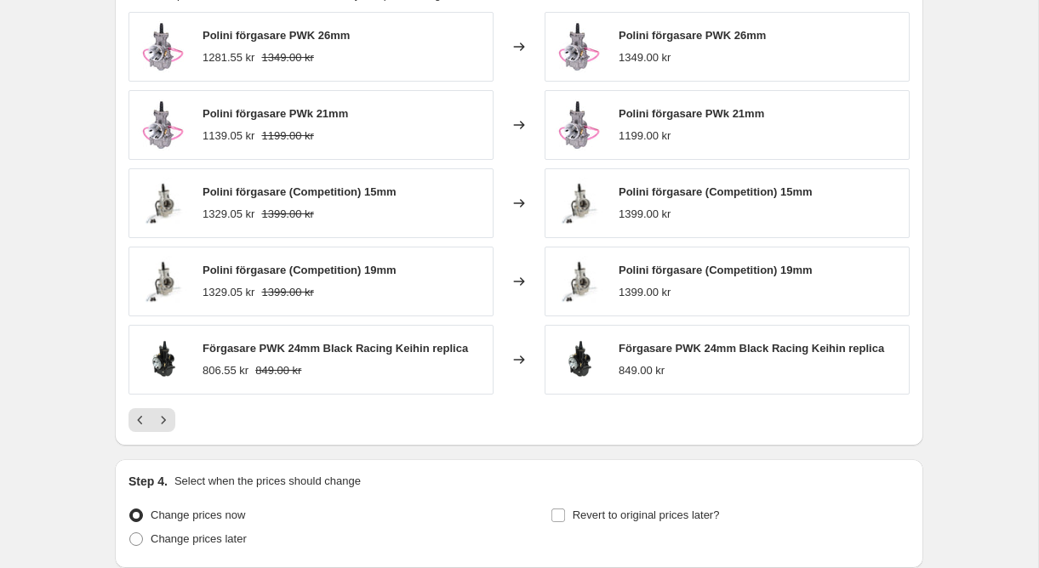
scroll to position [1094, 0]
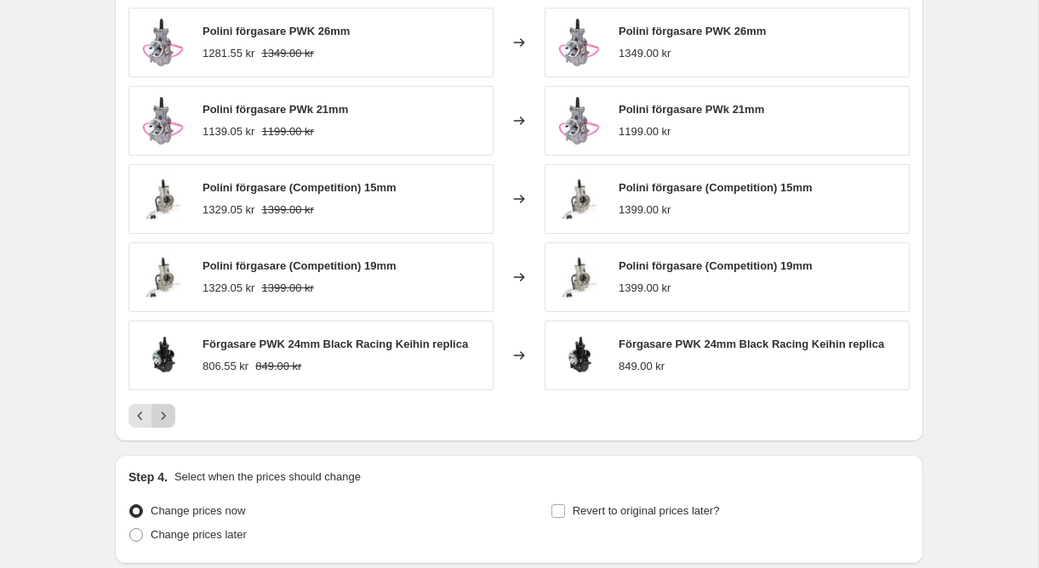
click at [160, 423] on icon "Next" at bounding box center [163, 416] width 17 height 17
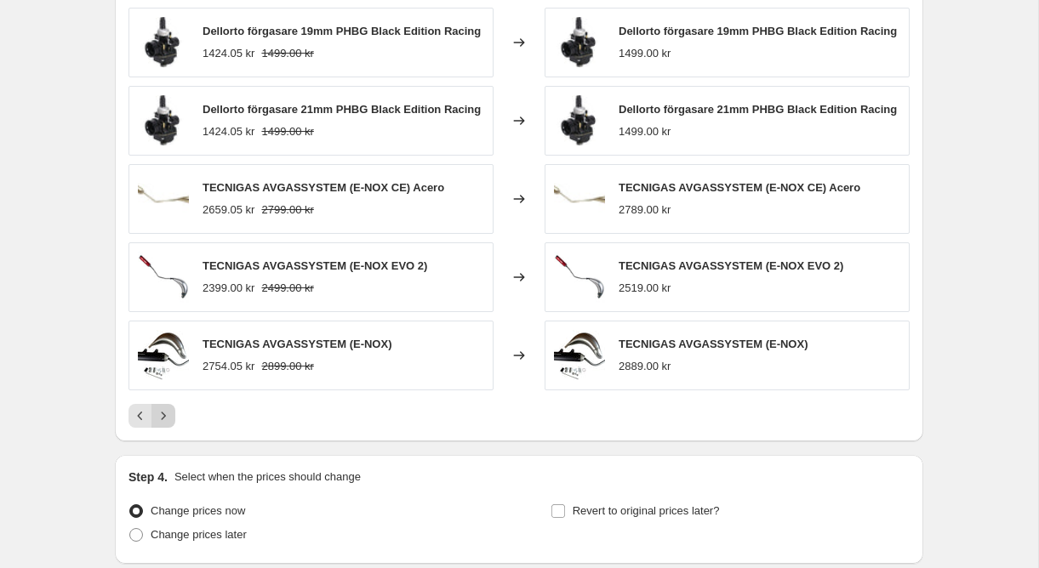
click at [160, 423] on icon "Next" at bounding box center [163, 416] width 17 height 17
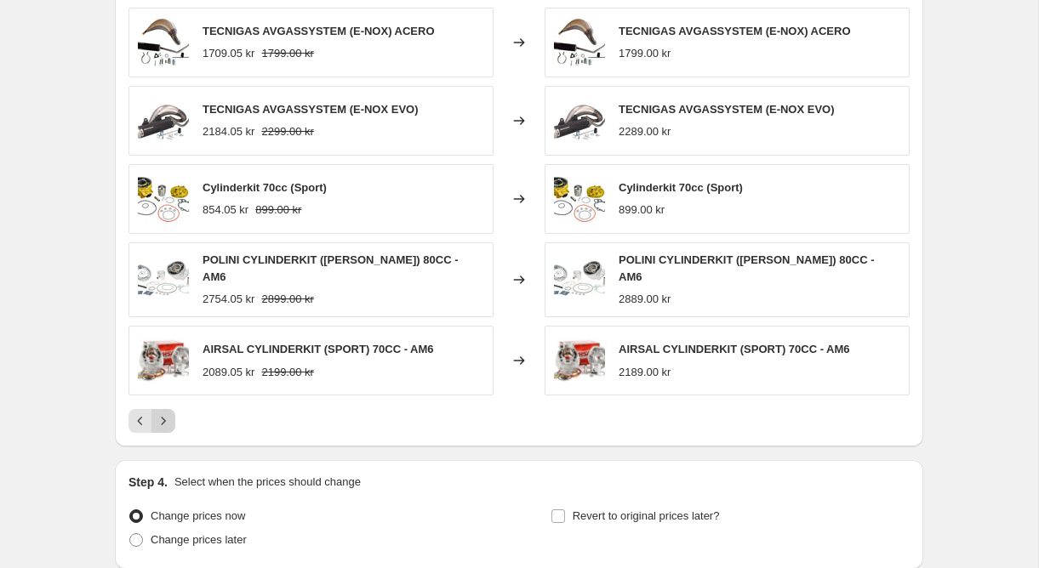
click at [160, 423] on icon "Next" at bounding box center [163, 421] width 17 height 17
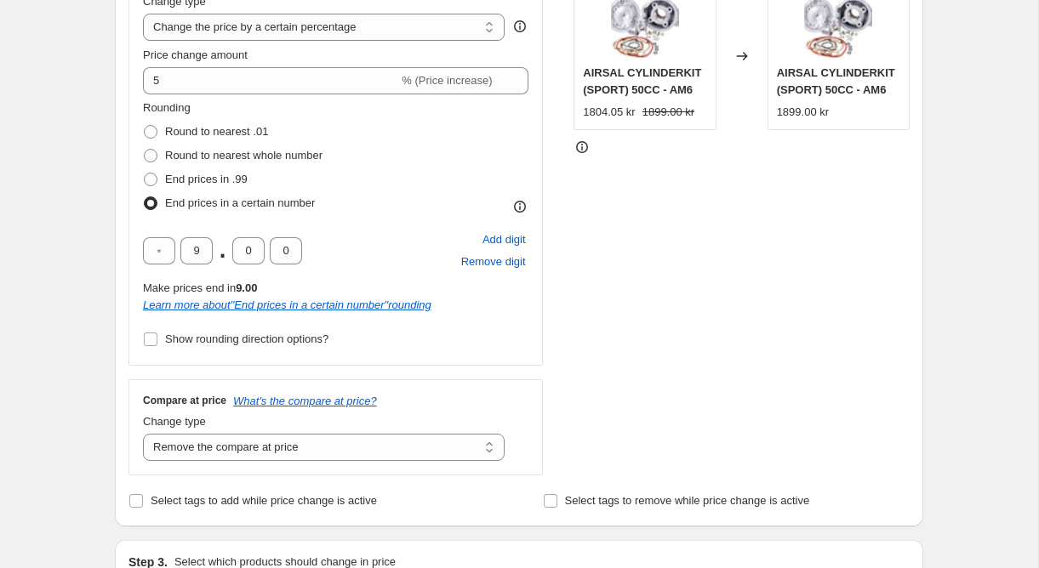
scroll to position [352, 0]
click at [164, 260] on input "text" at bounding box center [159, 251] width 32 height 27
click at [508, 305] on div "Learn more about " End prices in a certain number " rounding" at bounding box center [335, 306] width 385 height 17
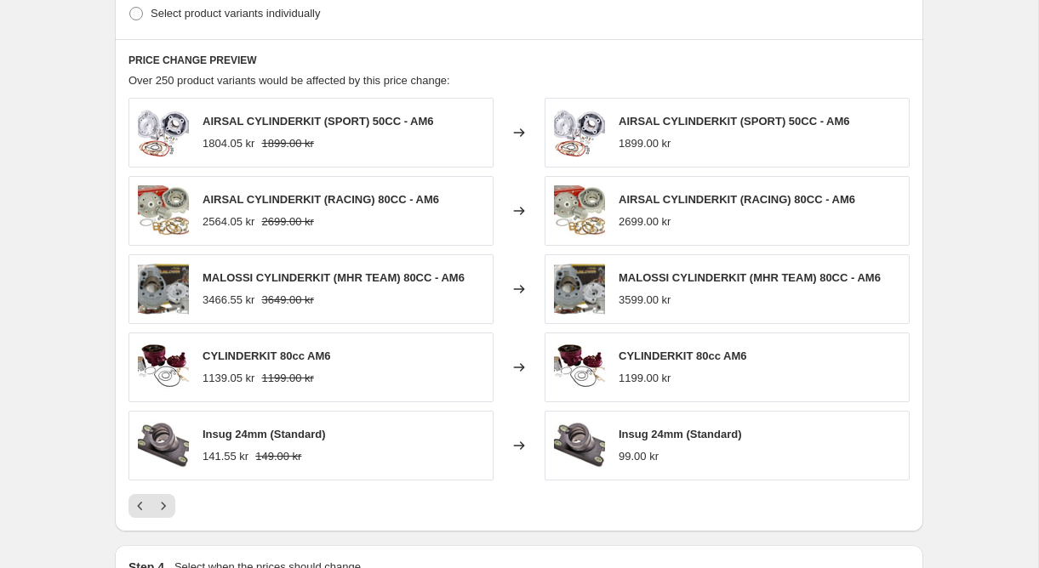
scroll to position [1052, 0]
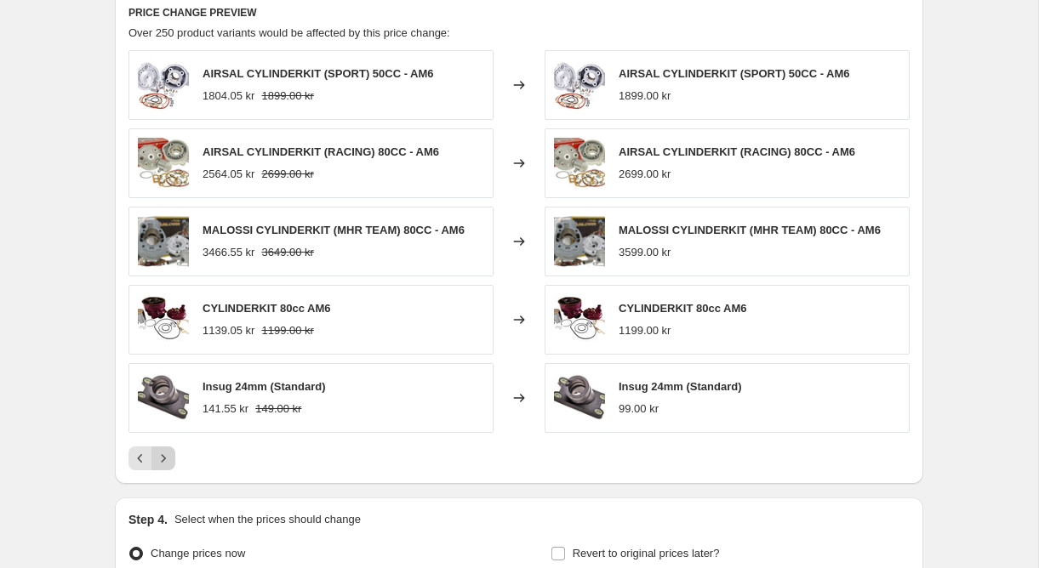
click at [169, 456] on icon "Next" at bounding box center [163, 458] width 17 height 17
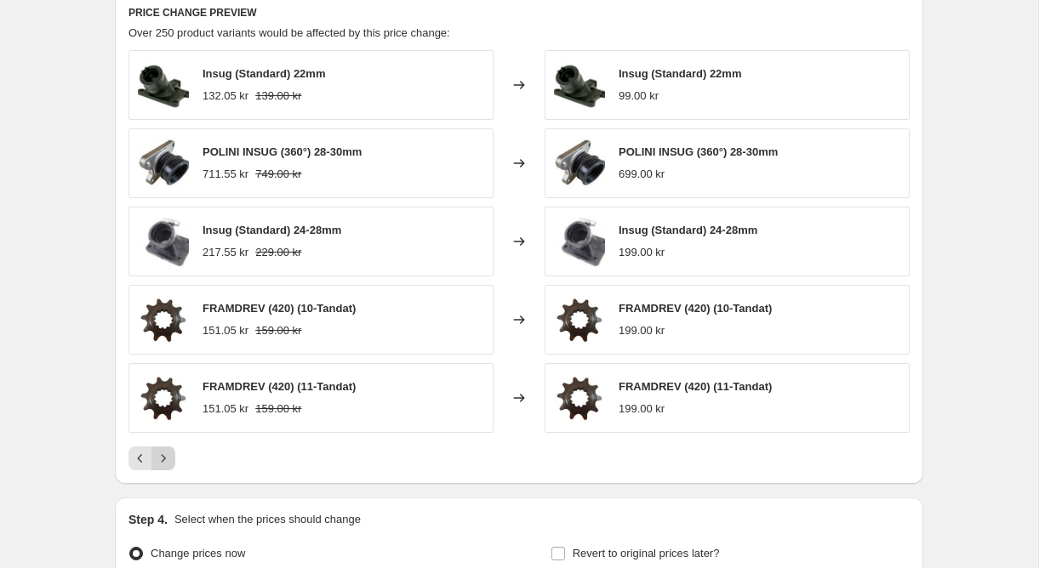
click at [169, 456] on icon "Next" at bounding box center [163, 458] width 17 height 17
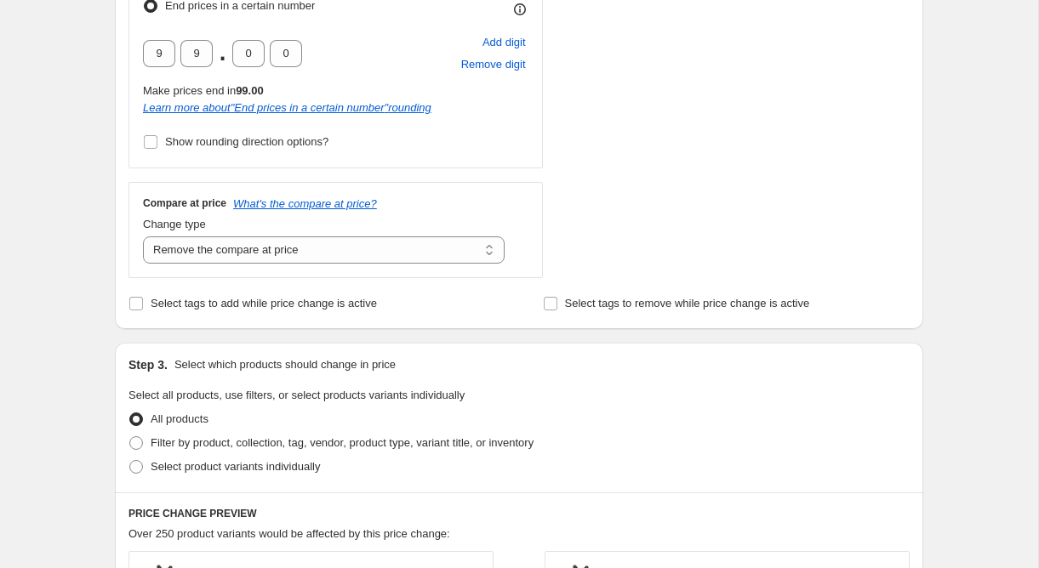
scroll to position [498, 0]
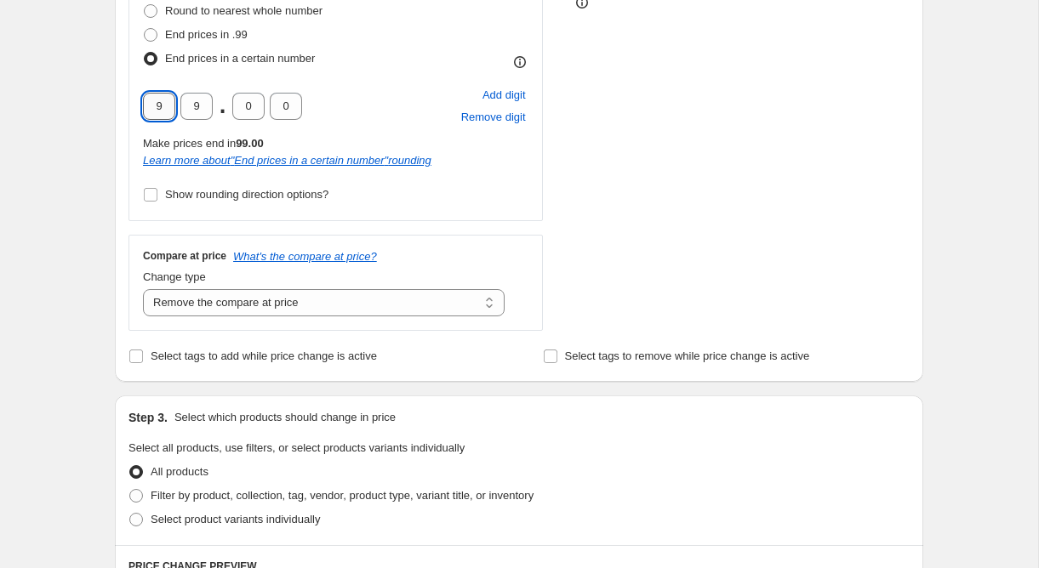
click at [166, 98] on input "9" at bounding box center [159, 106] width 32 height 27
type input "9"
click at [124, 94] on div "Step 2. Select how the prices should change Use bulk price change rules Set pro…" at bounding box center [519, 34] width 808 height 696
click at [181, 103] on input "9" at bounding box center [196, 106] width 32 height 27
click at [168, 103] on input "9" at bounding box center [159, 106] width 32 height 27
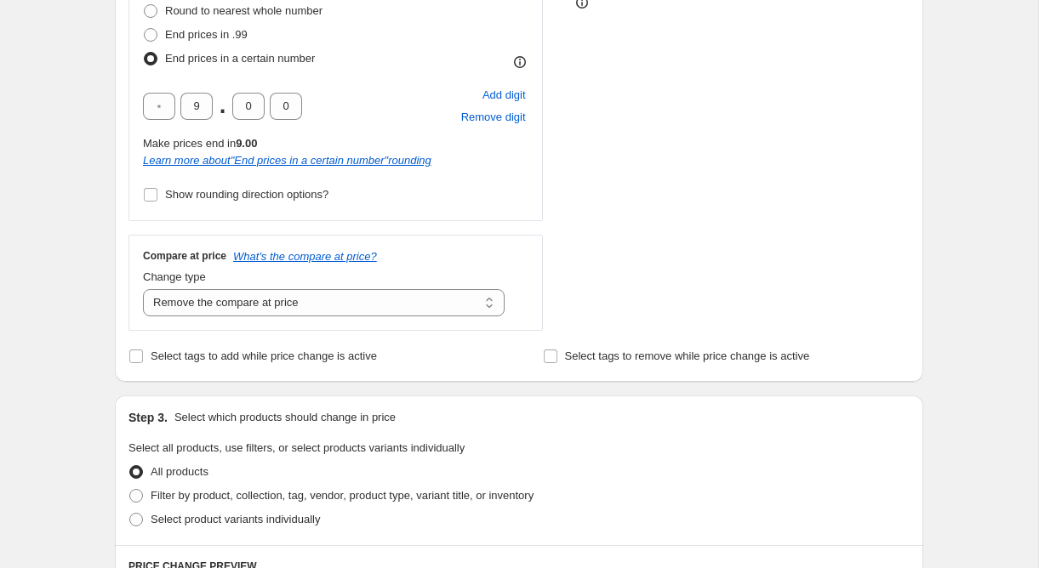
click at [118, 93] on div "Step 2. Select how the prices should change Use bulk price change rules Set pro…" at bounding box center [519, 34] width 808 height 696
click at [345, 109] on div "9 . 0 0 Add digit Remove digit" at bounding box center [335, 106] width 385 height 44
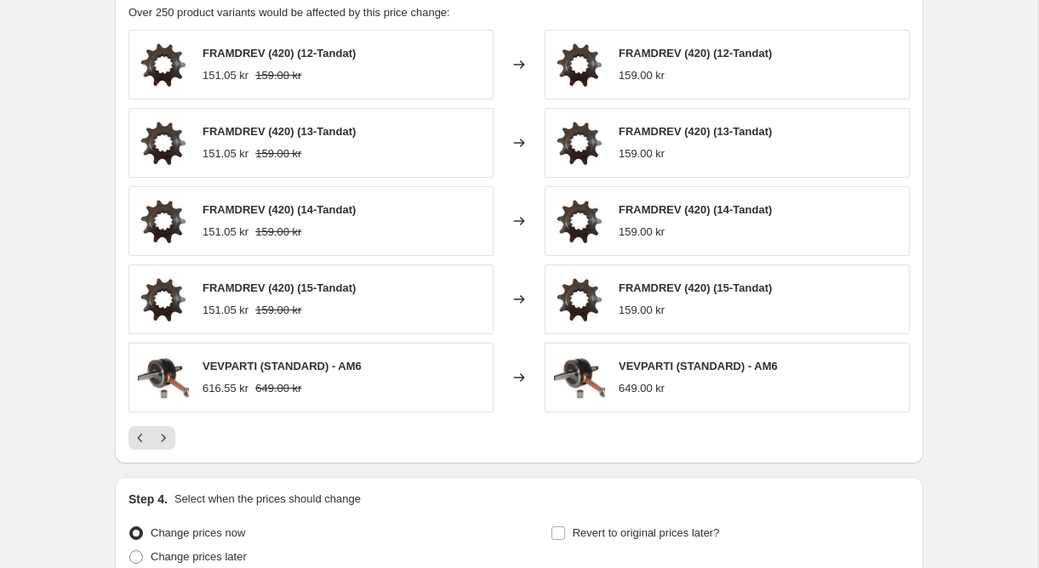
scroll to position [1075, 0]
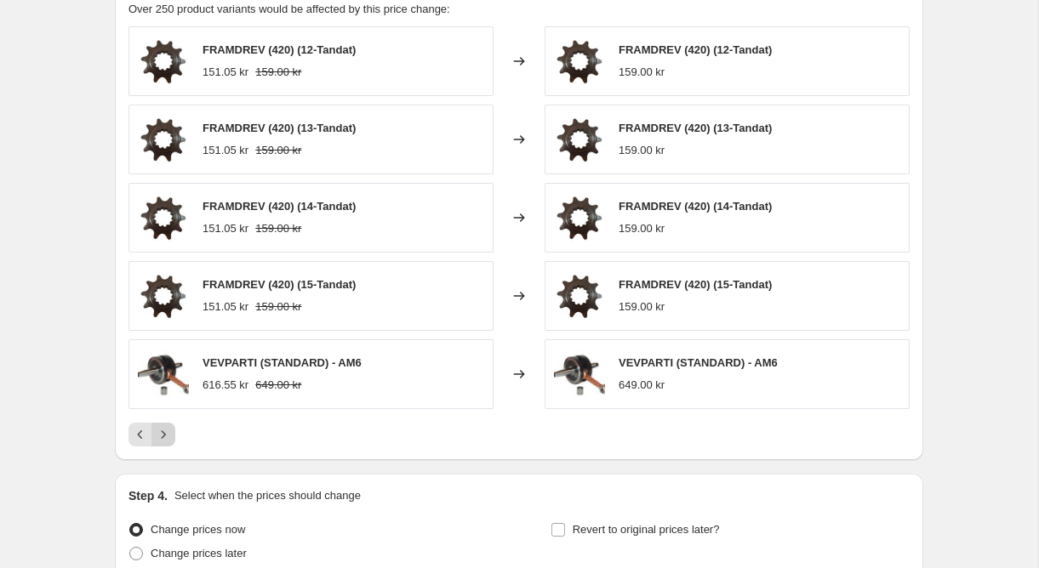
click at [172, 438] on button "Next" at bounding box center [163, 435] width 24 height 24
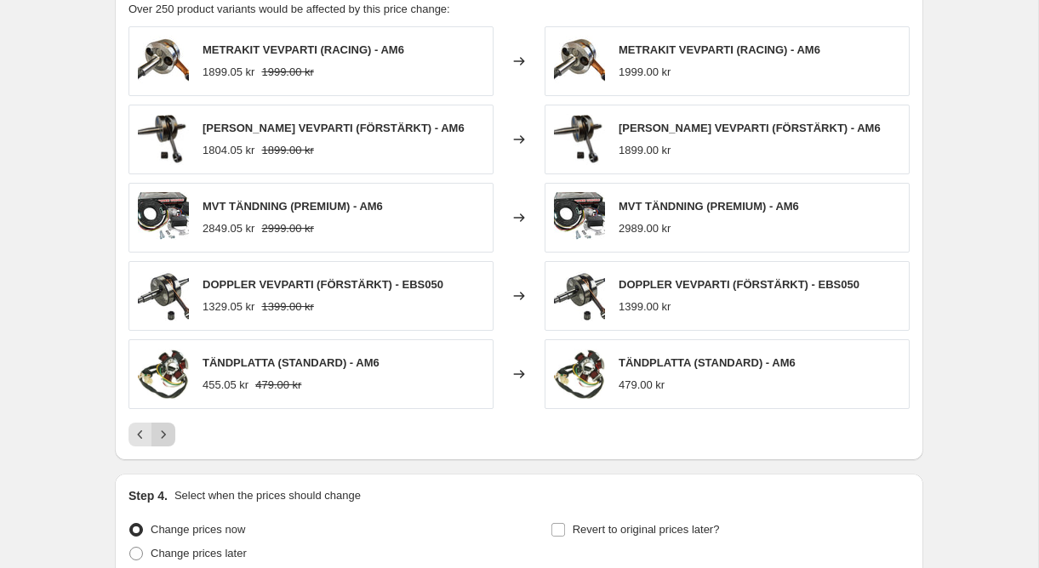
click at [172, 438] on button "Next" at bounding box center [163, 435] width 24 height 24
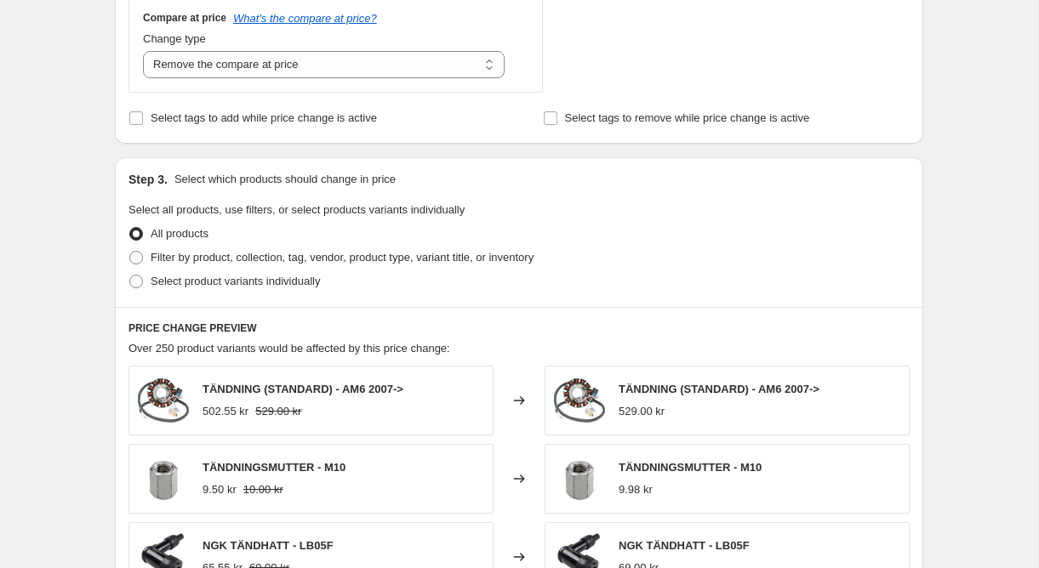
scroll to position [1231, 0]
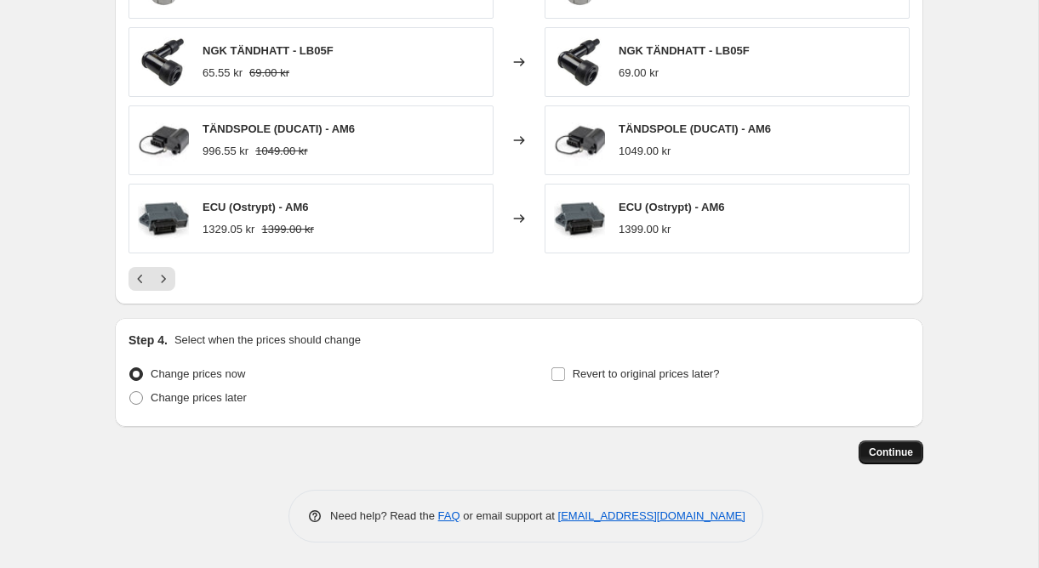
click at [874, 455] on span "Continue" at bounding box center [891, 453] width 44 height 14
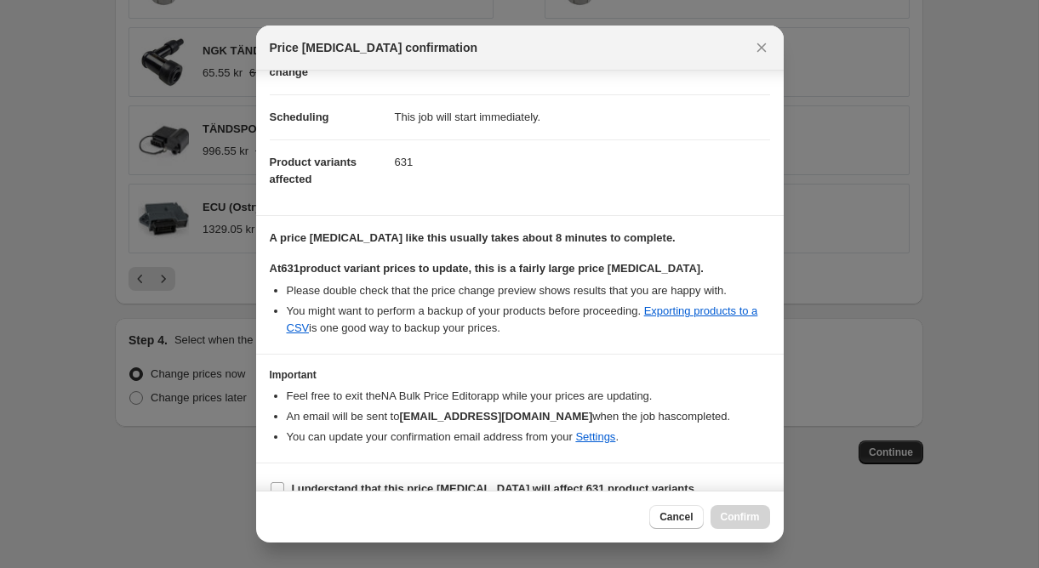
scroll to position [137, 0]
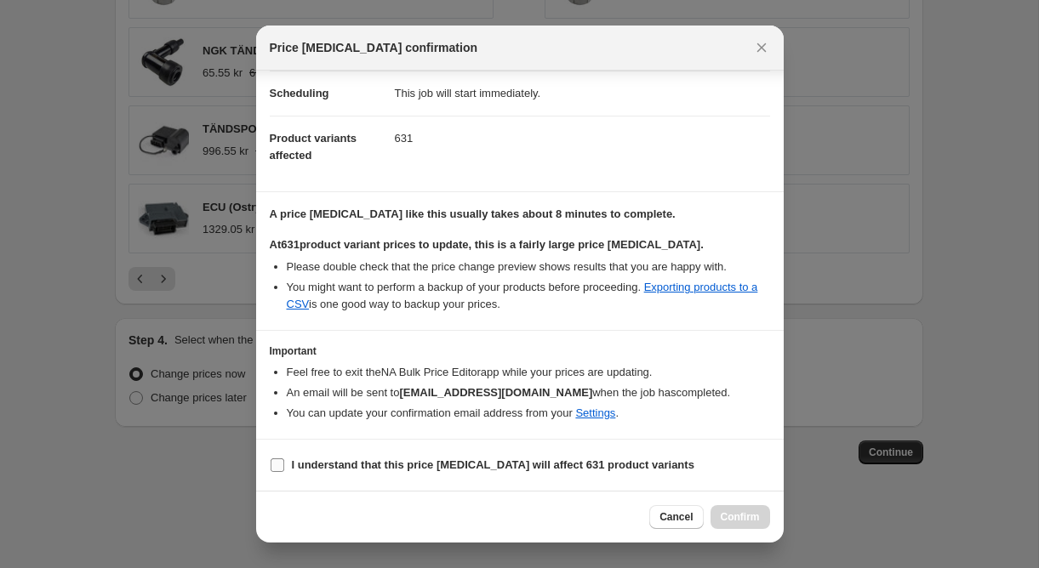
click at [354, 465] on b "I understand that this price change job will affect 631 product variants" at bounding box center [493, 465] width 402 height 13
click at [284, 465] on input "I understand that this price change job will affect 631 product variants" at bounding box center [278, 466] width 14 height 14
checkbox input "true"
click at [738, 516] on span "Confirm" at bounding box center [740, 517] width 39 height 14
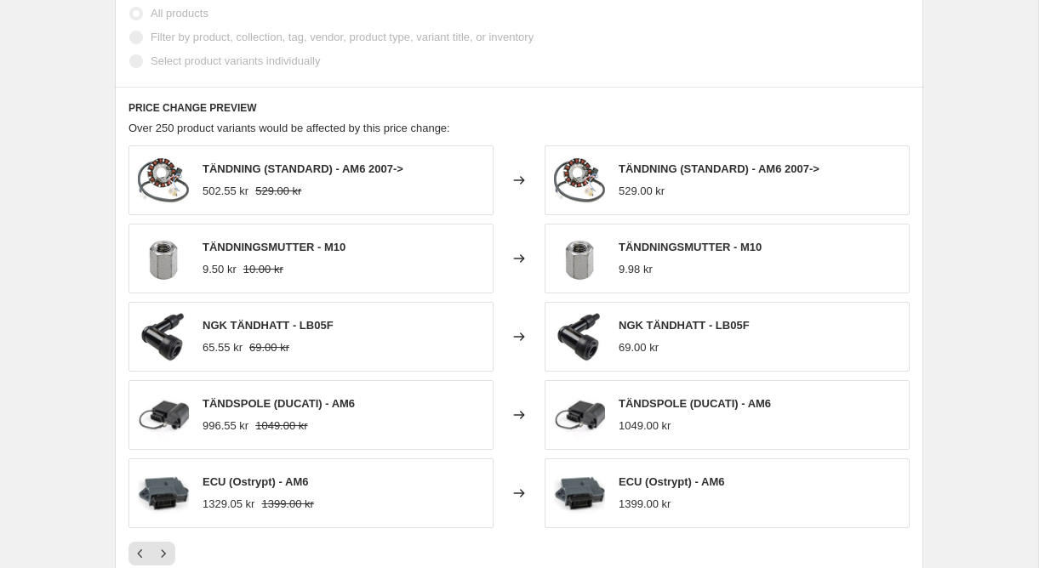
scroll to position [1075, 0]
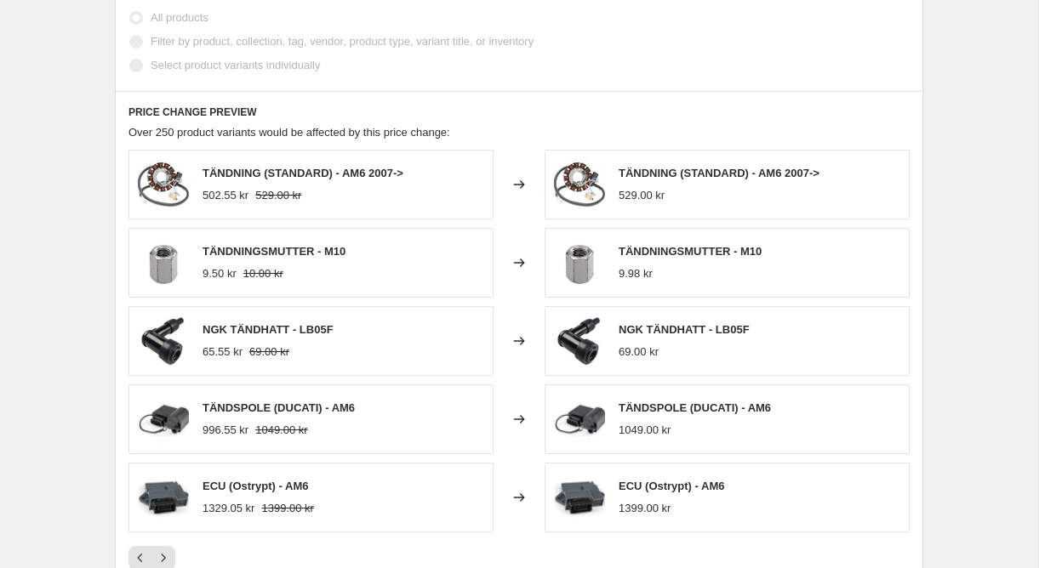
select select "percentage"
select select "remove"
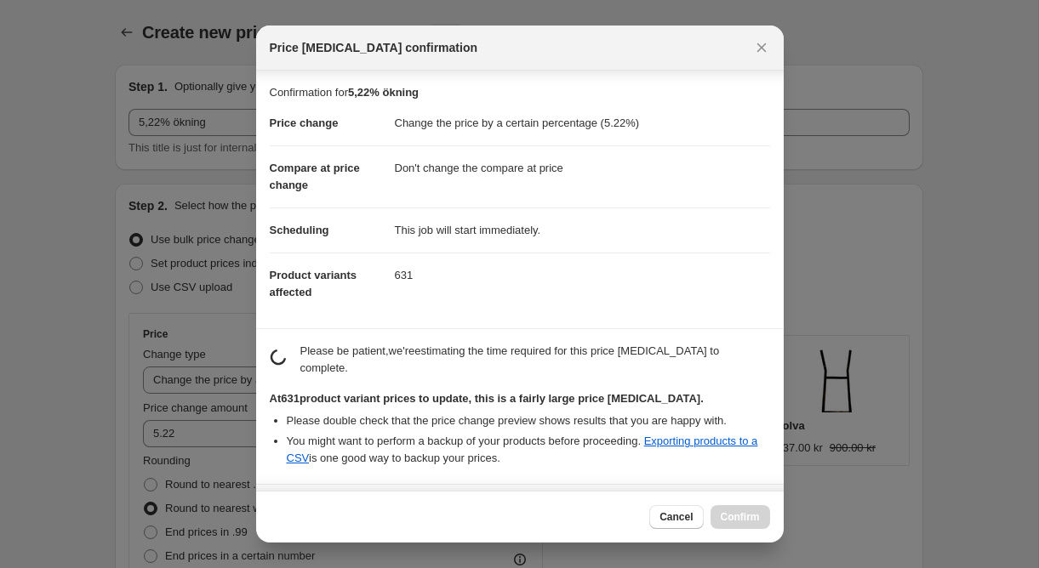
select select "percentage"
select select "no_change"
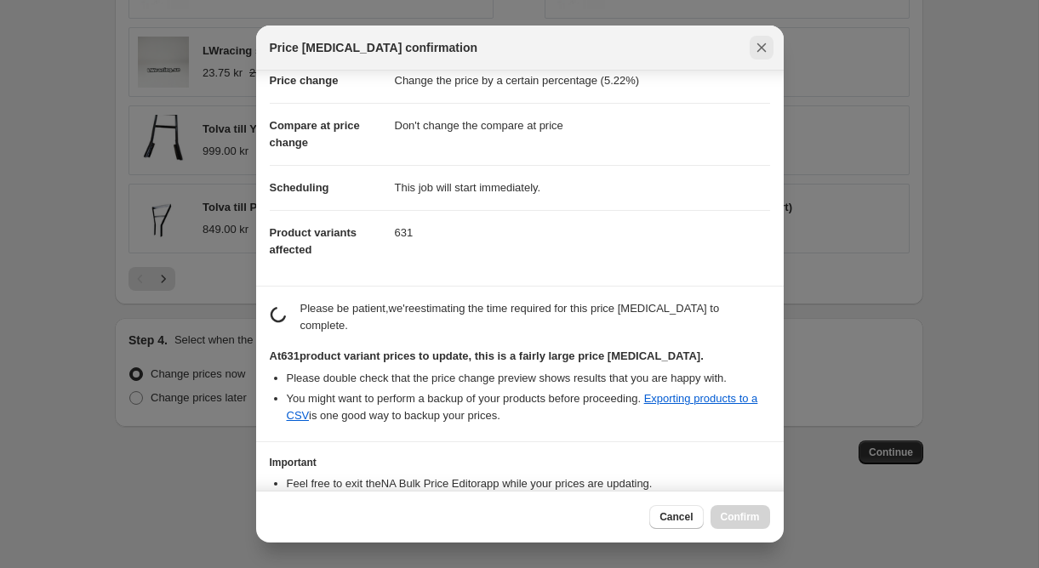
click at [760, 48] on icon "Close" at bounding box center [760, 47] width 9 height 9
